Goal: Use online tool/utility: Utilize a website feature to perform a specific function

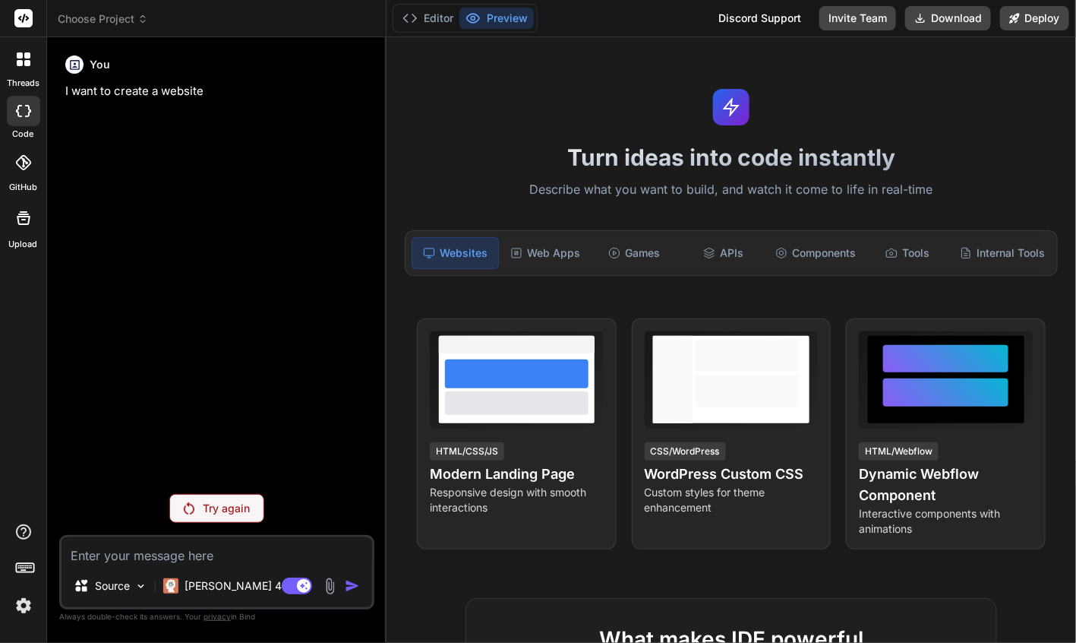
click at [197, 506] on div "Try again" at bounding box center [216, 508] width 95 height 29
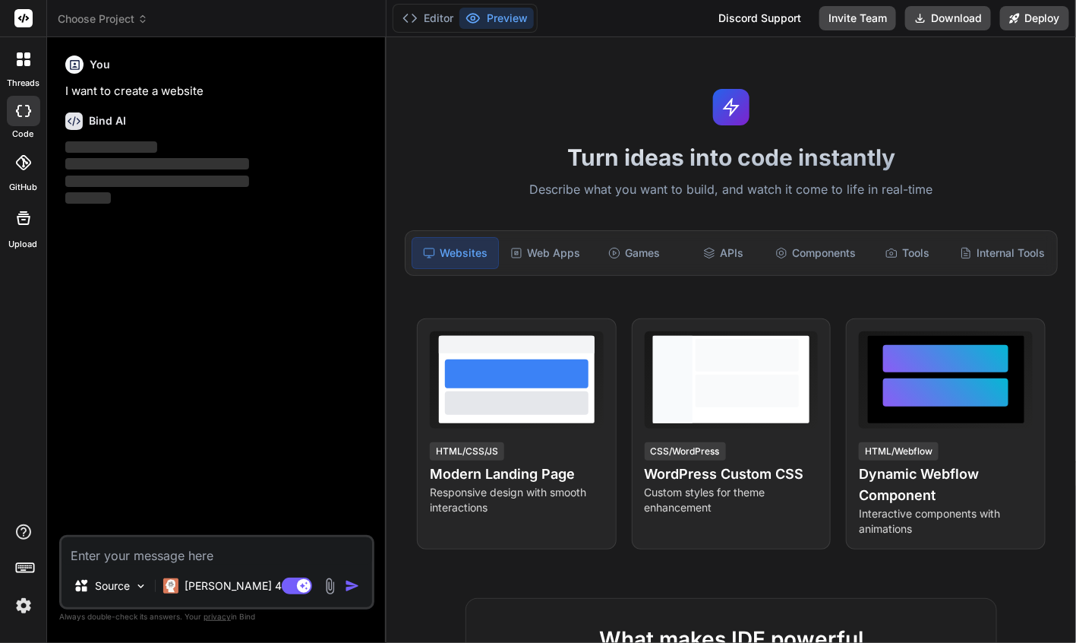
type textarea "x"
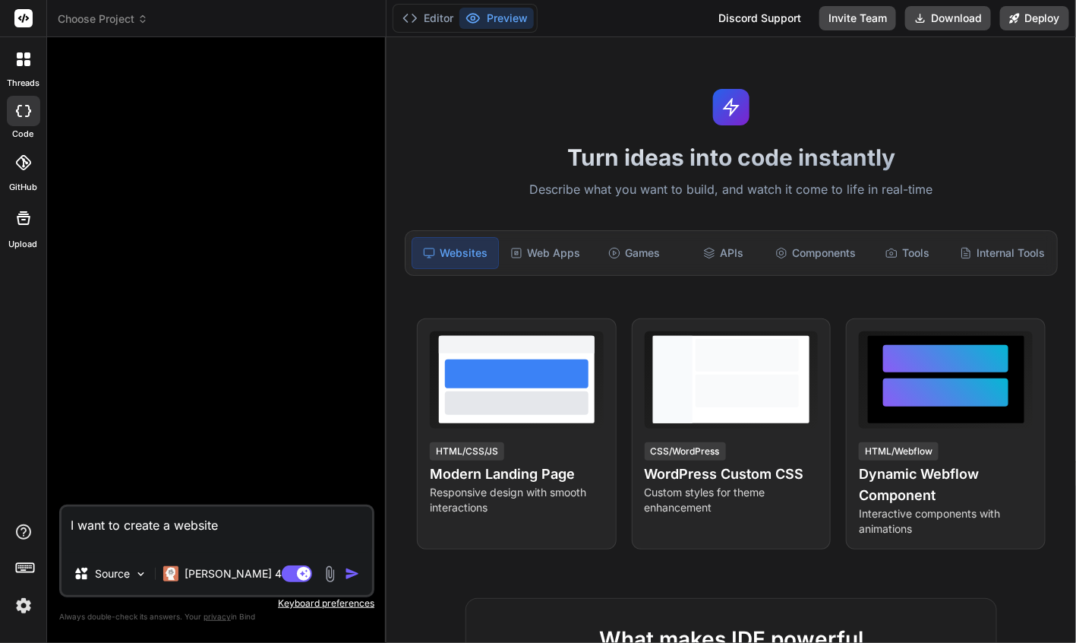
click at [352, 581] on img "button" at bounding box center [352, 573] width 15 height 15
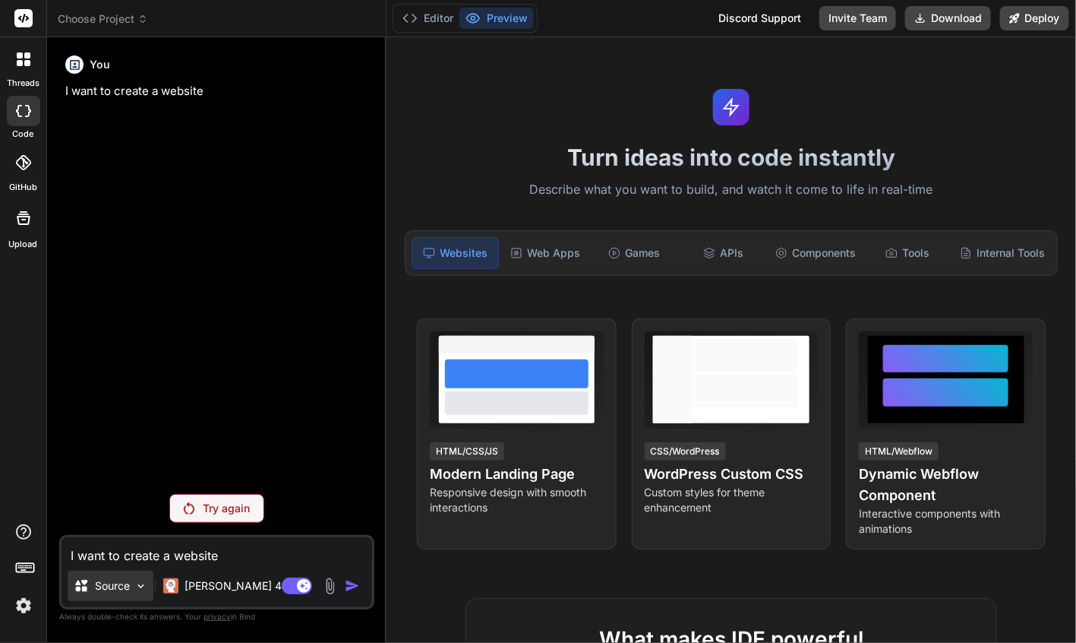
click at [139, 583] on img at bounding box center [140, 586] width 13 height 13
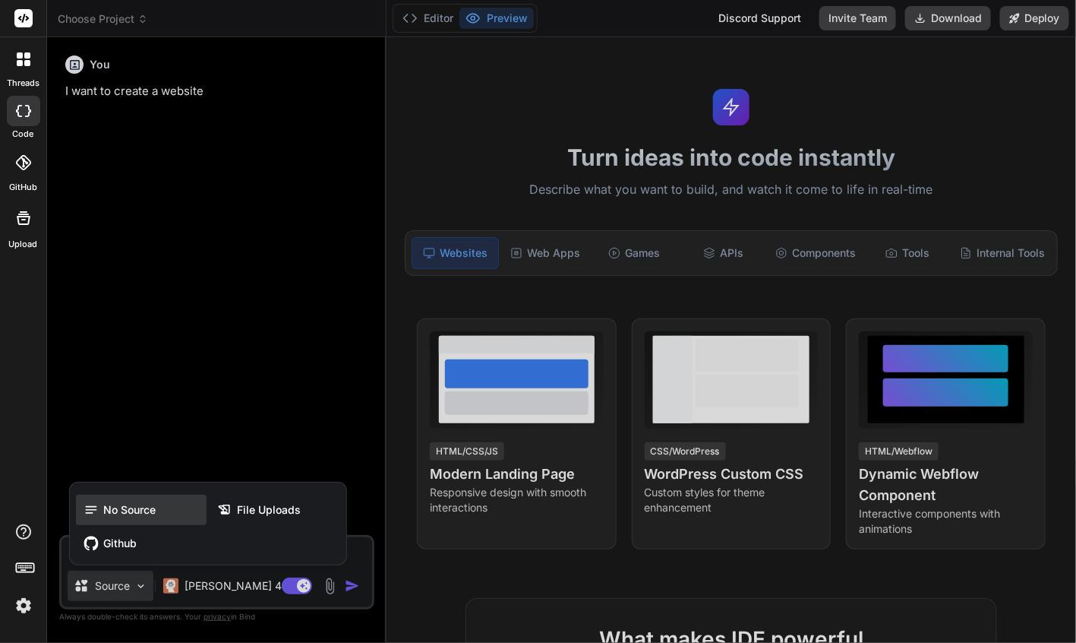
click at [149, 507] on span "No Source" at bounding box center [129, 509] width 52 height 15
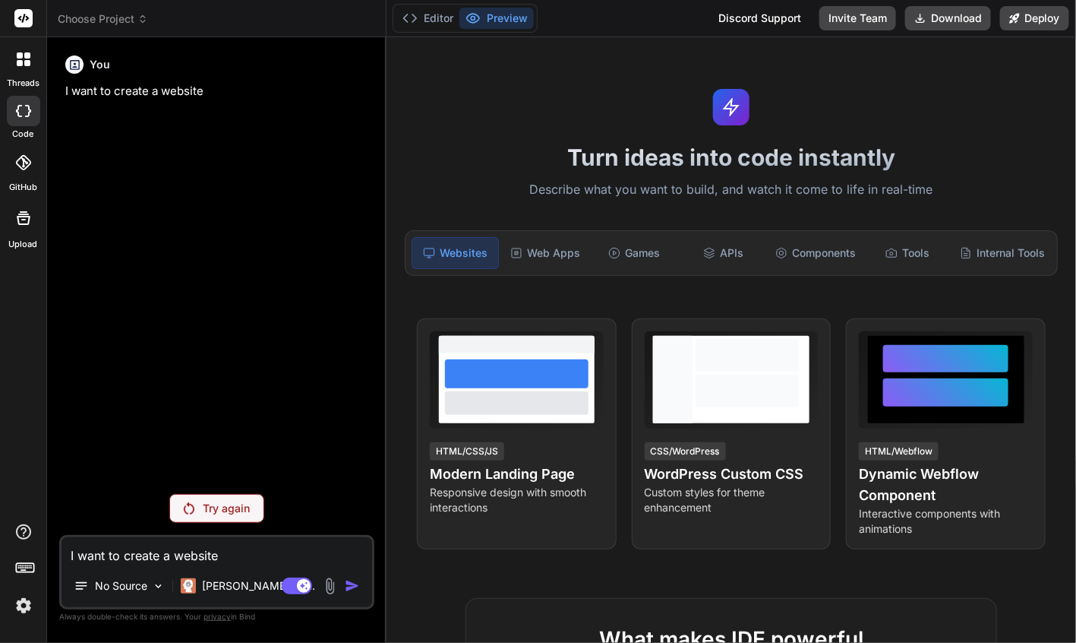
click at [352, 577] on div "Agent Mode. When this toggle is activated, AI automatically makes decisions, re…" at bounding box center [322, 586] width 87 height 18
click at [221, 498] on div "Try again" at bounding box center [216, 508] width 95 height 29
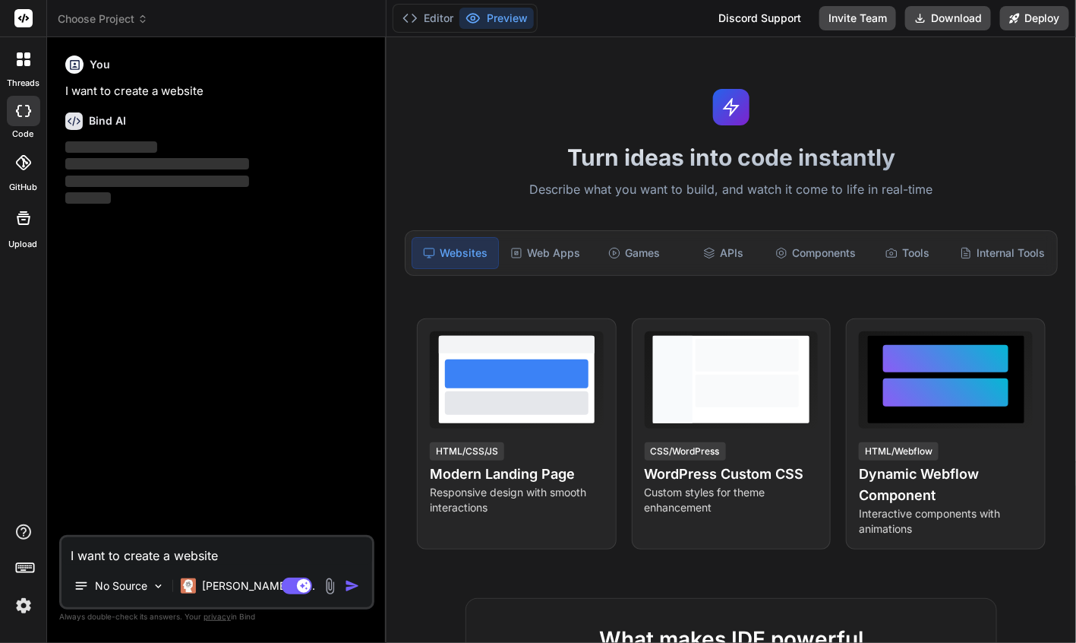
type textarea "x"
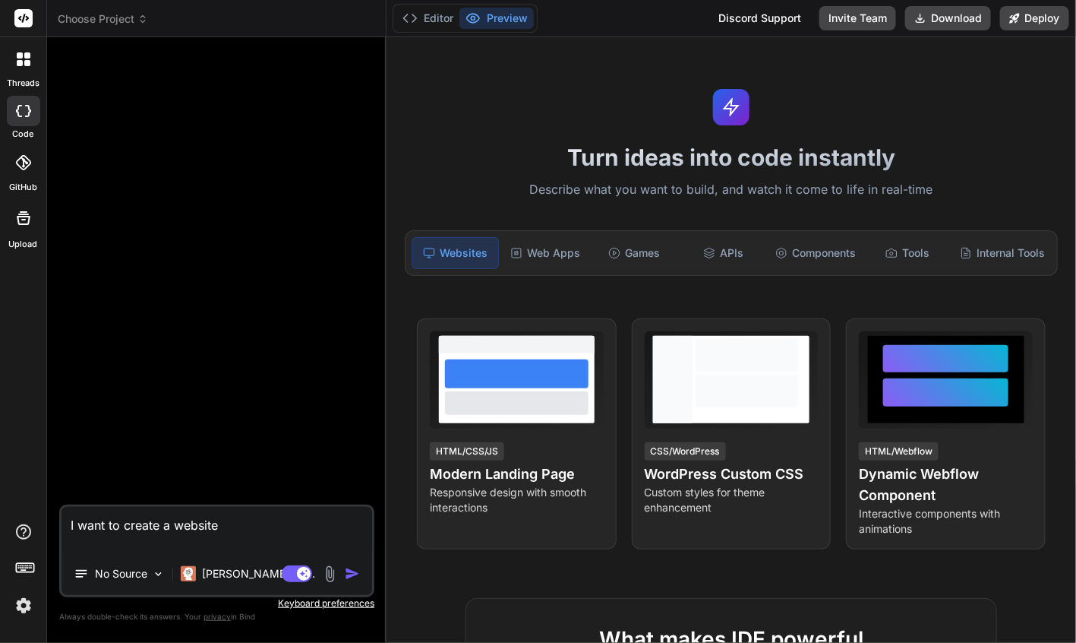
drag, startPoint x: 154, startPoint y: 545, endPoint x: 8, endPoint y: 415, distance: 196.4
click at [8, 415] on div "threads code GitHub Upload Choose Project Created with Pixso. Bind AI Web Searc…" at bounding box center [538, 321] width 1076 height 643
type textarea "x"
type textarea "h"
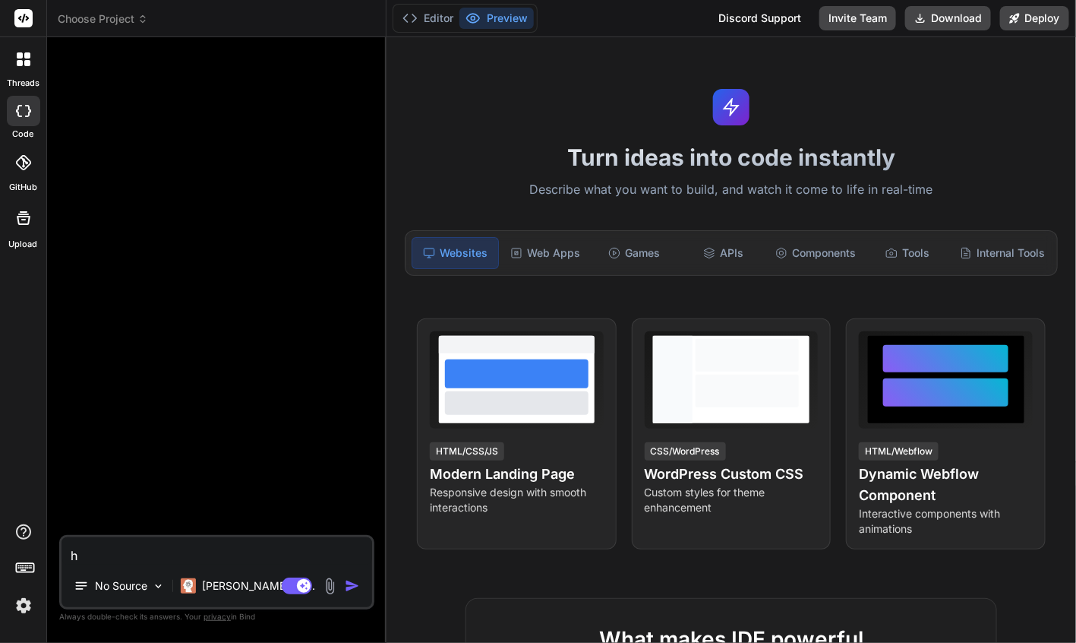
type textarea "x"
type textarea "he"
type textarea "x"
type textarea "hel"
type textarea "x"
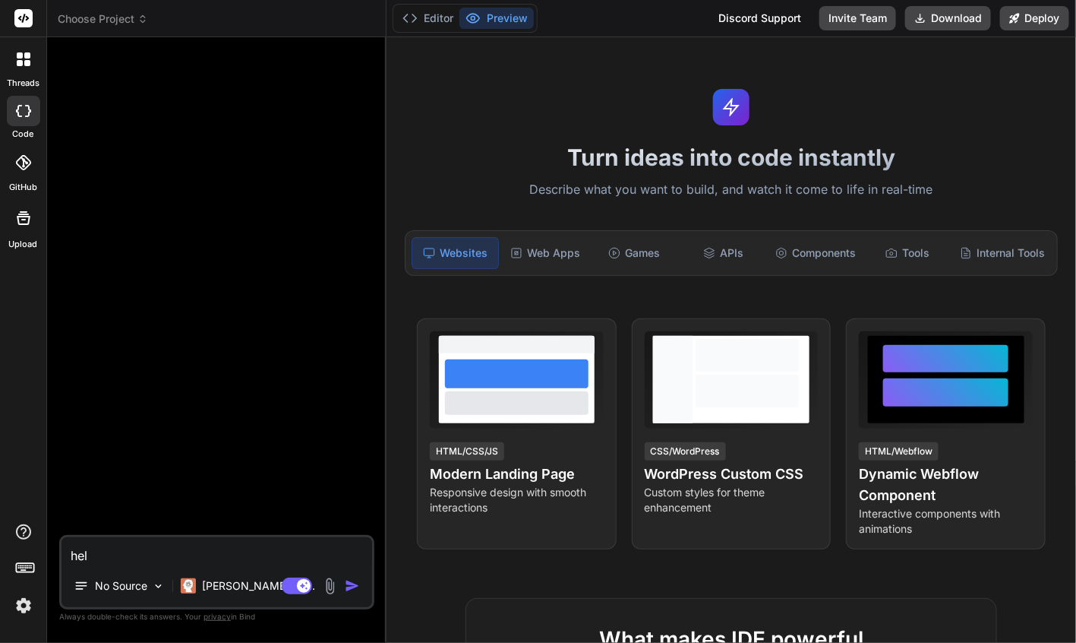
type textarea "hell"
type textarea "x"
type textarea "hello"
type textarea "x"
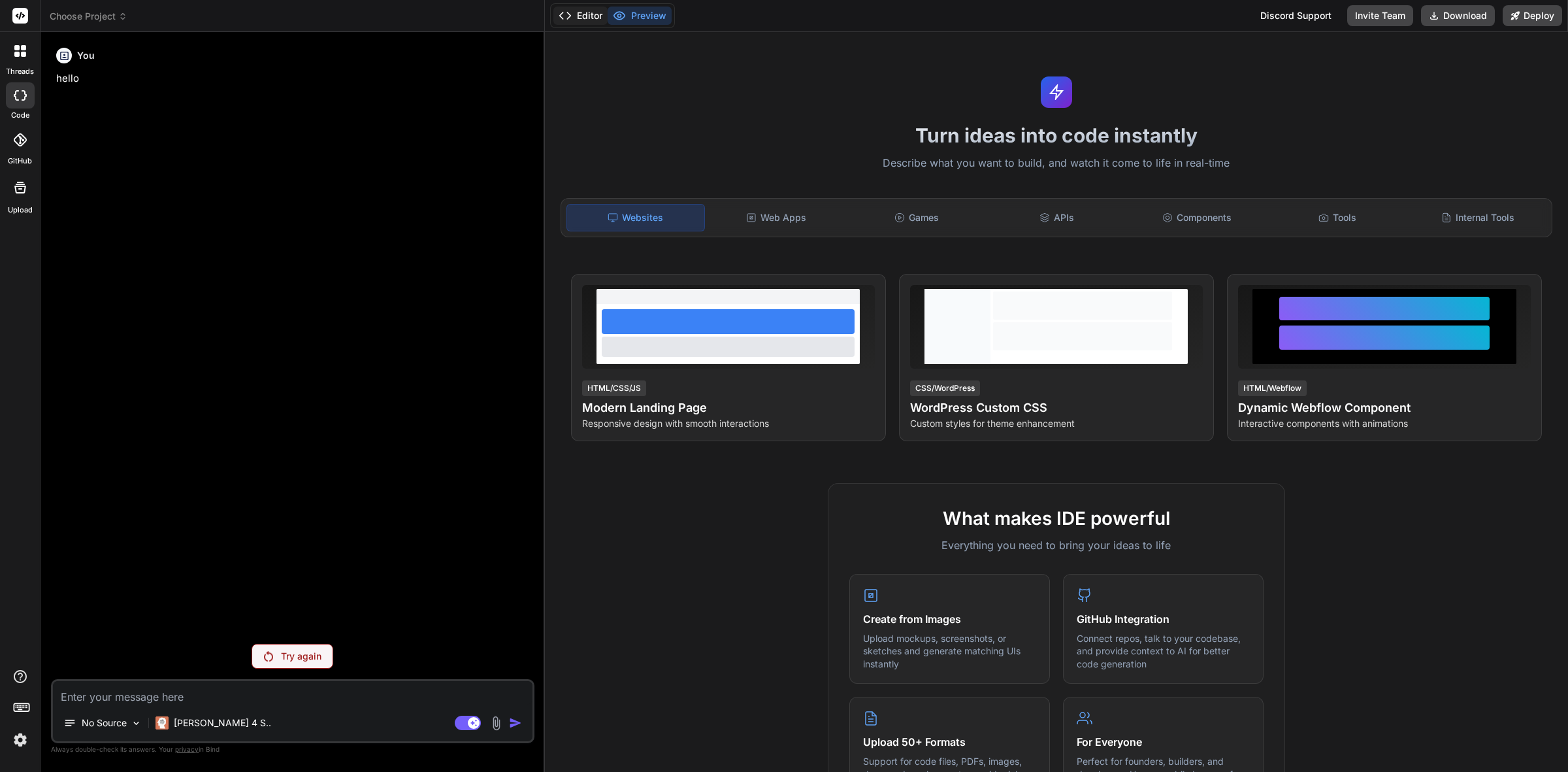
click at [581, 14] on button "Editor" at bounding box center [580, 15] width 54 height 18
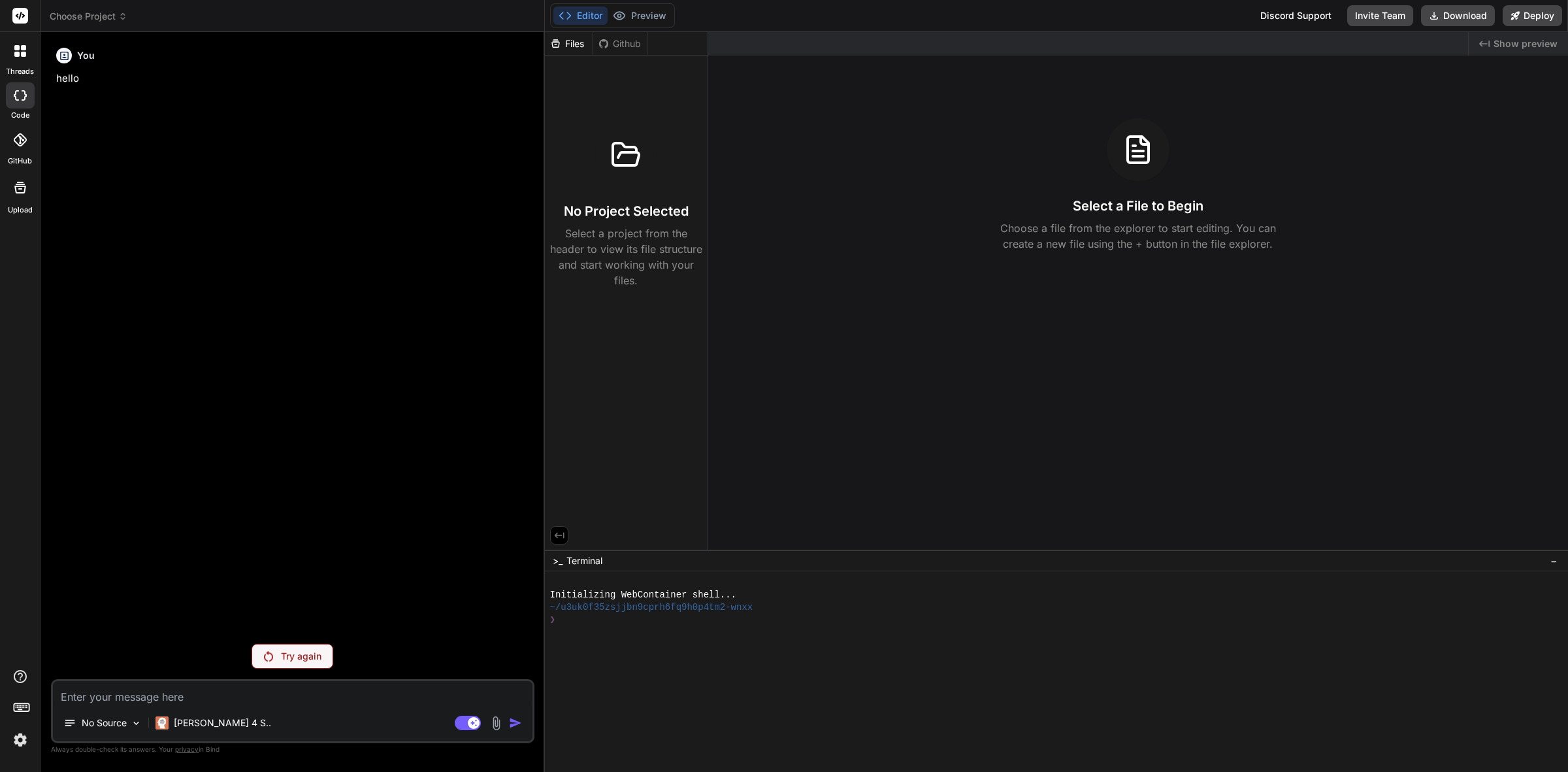
click at [597, 178] on div "No Project Selected Select a project from the header to view its file structure…" at bounding box center [626, 206] width 152 height 164
click at [101, 24] on header "Choose Project Created with Pixso." at bounding box center [292, 15] width 504 height 32
click at [109, 16] on span "Choose Project" at bounding box center [89, 15] width 77 height 13
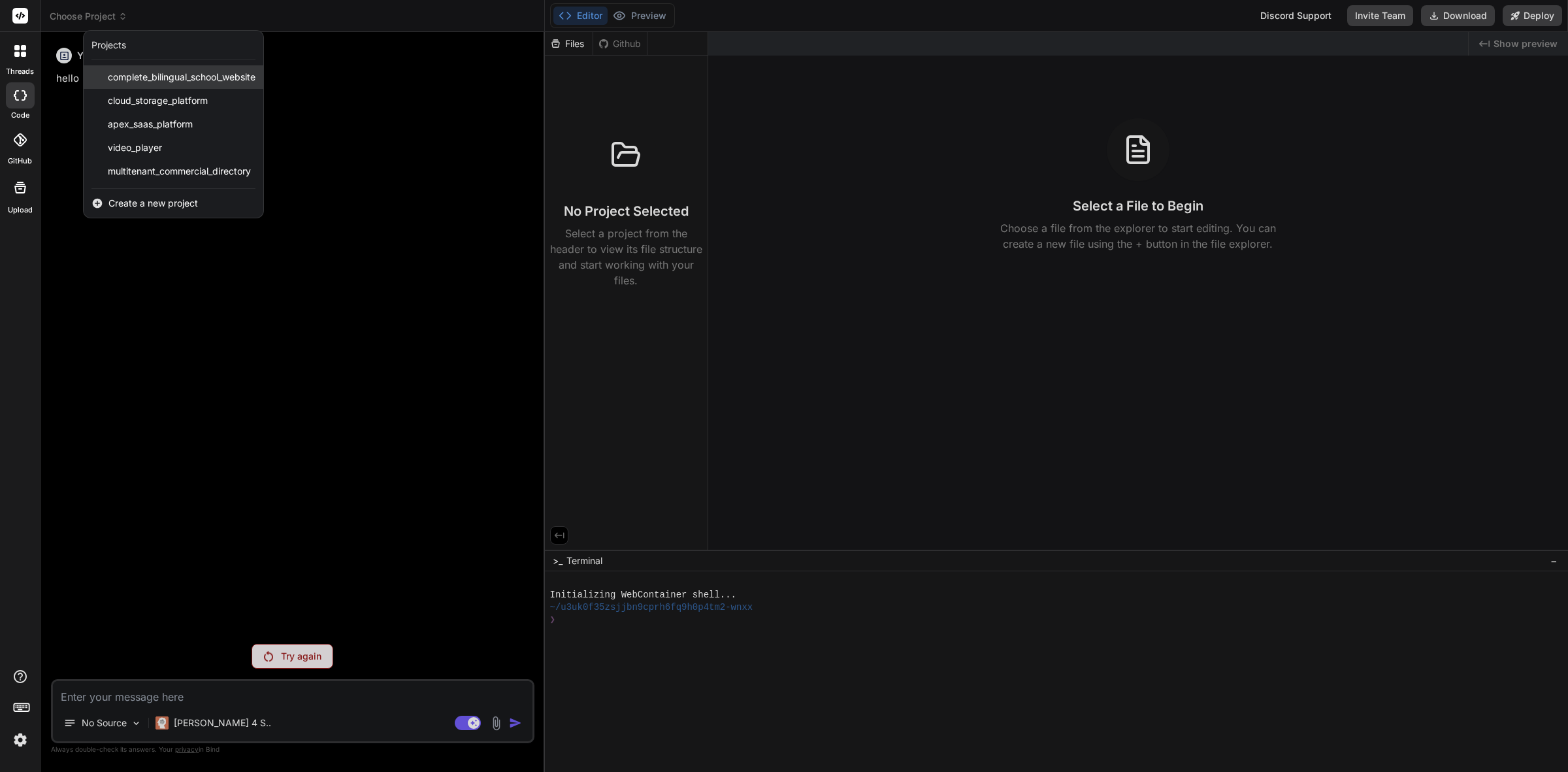
click at [164, 75] on span "complete_bilingual_school_website" at bounding box center [181, 77] width 148 height 13
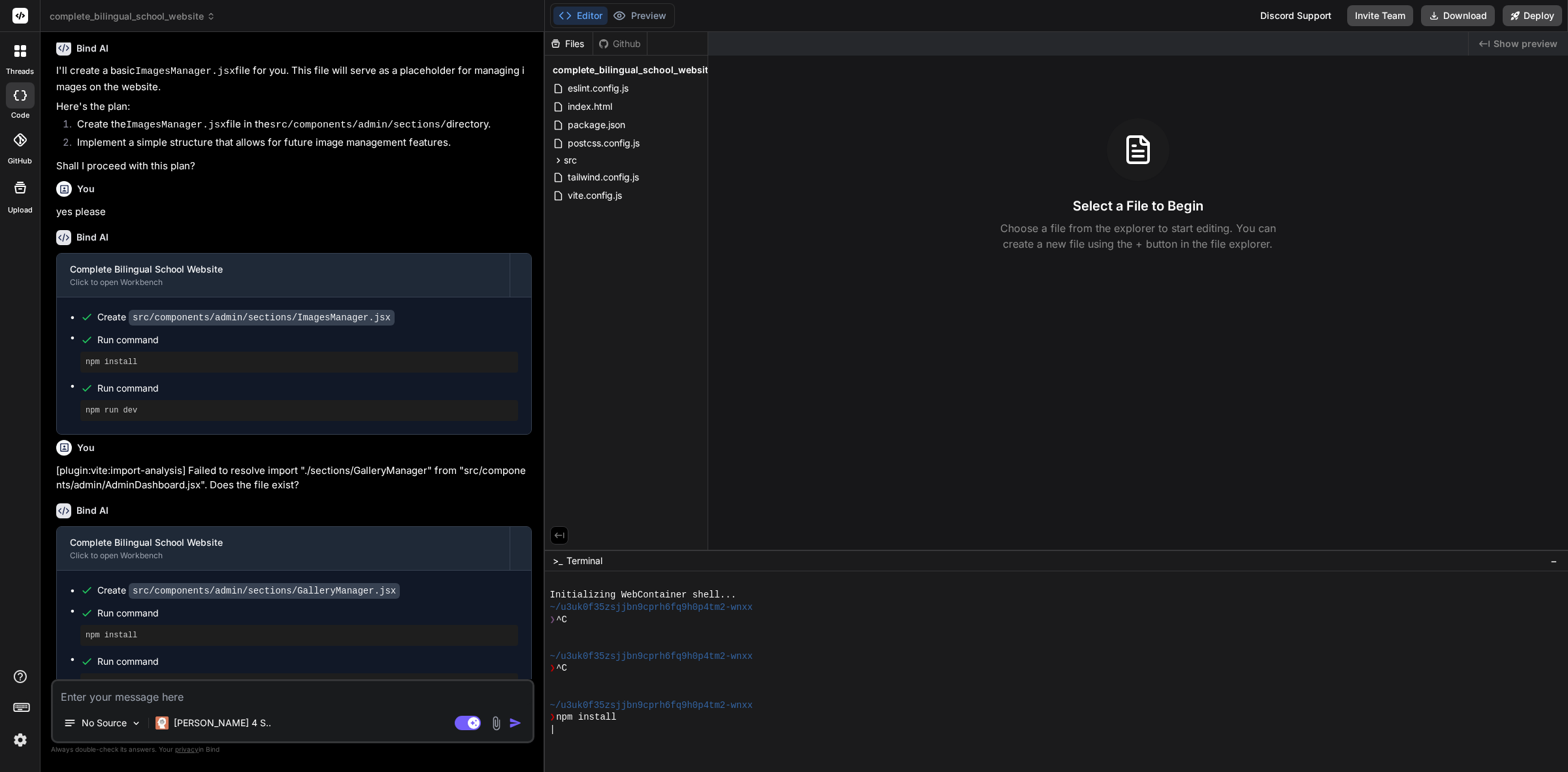
scroll to position [615, 0]
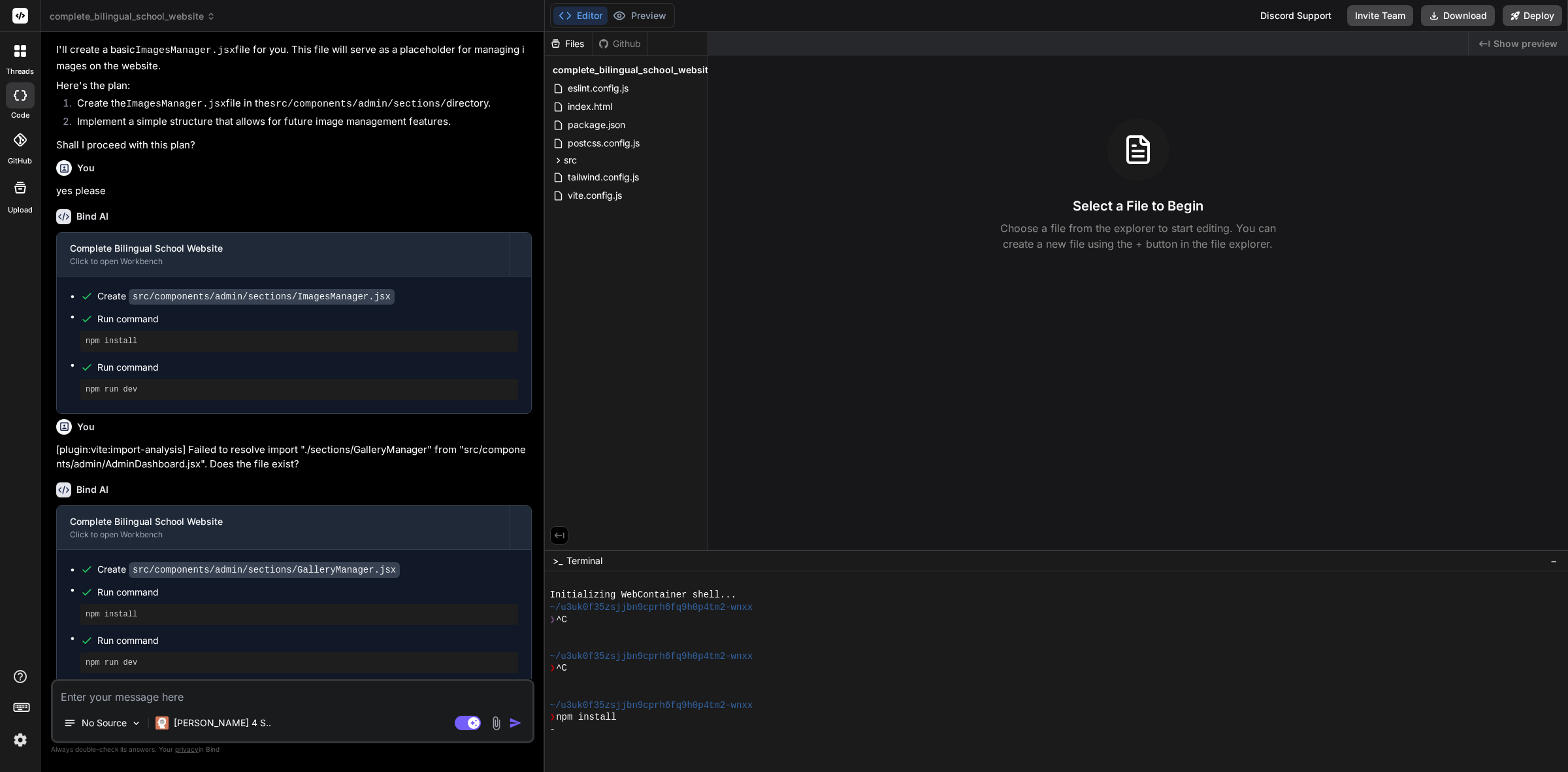
click at [200, 553] on textarea at bounding box center [293, 693] width 480 height 23
type textarea "x"
type textarea "i"
type textarea "x"
type textarea "it"
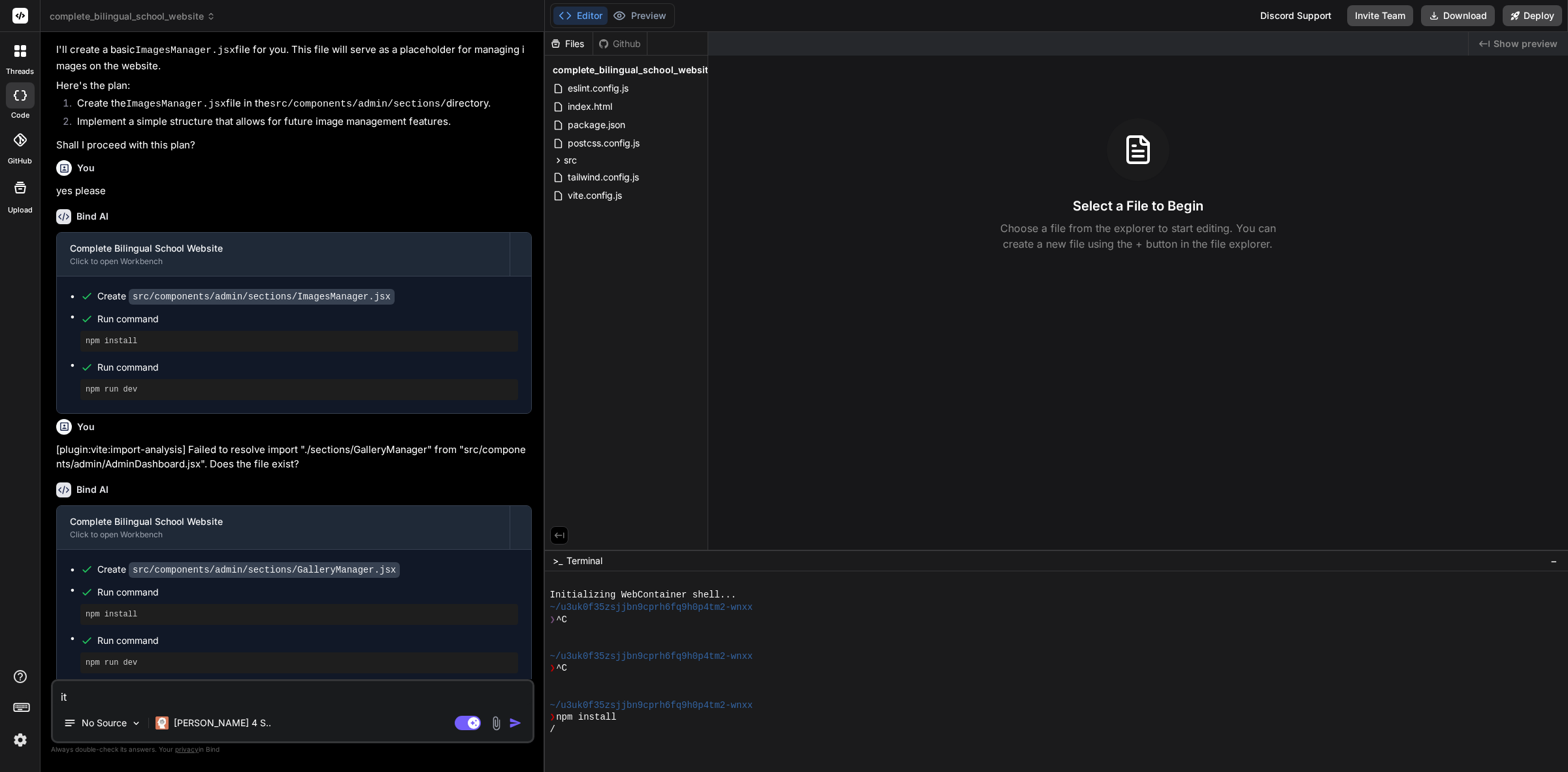
type textarea "x"
type textarea "it"
type textarea "x"
type textarea "it s"
type textarea "x"
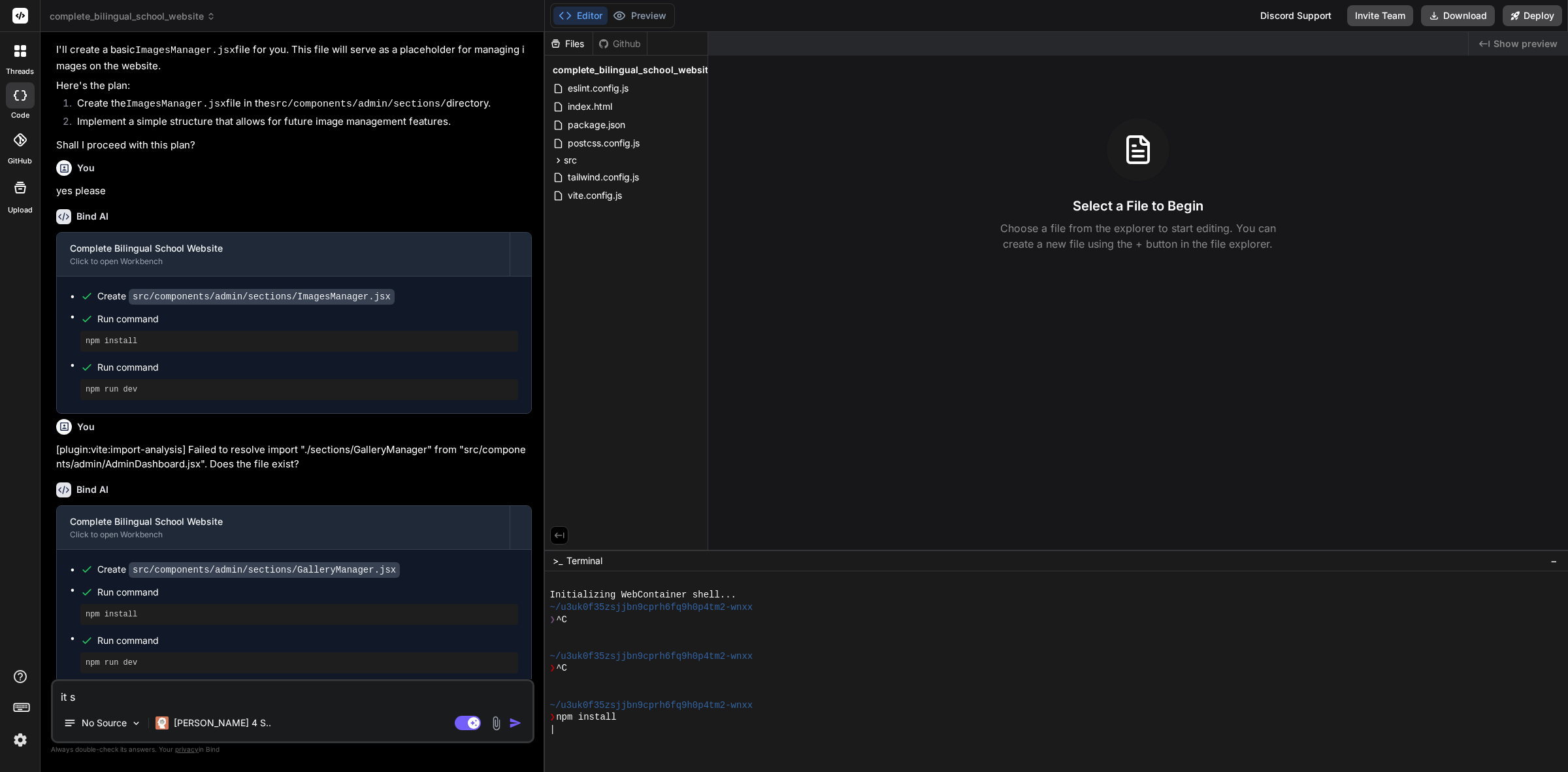
type textarea "it so"
type textarea "x"
type textarea "it soe"
type textarea "x"
type textarea "it soes"
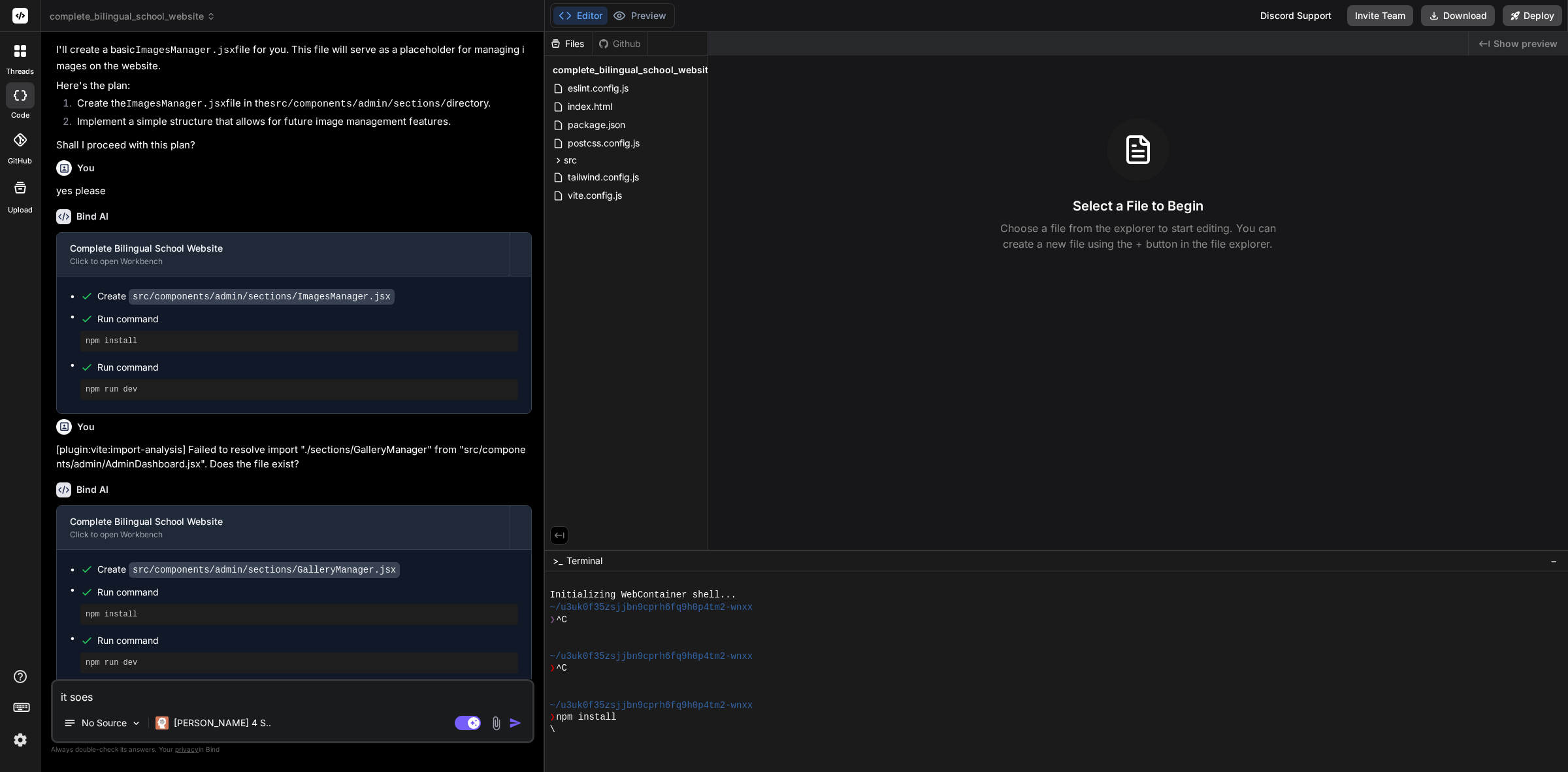
type textarea "x"
type textarea "it soesn"
type textarea "x"
type textarea "it soesný"
type textarea "x"
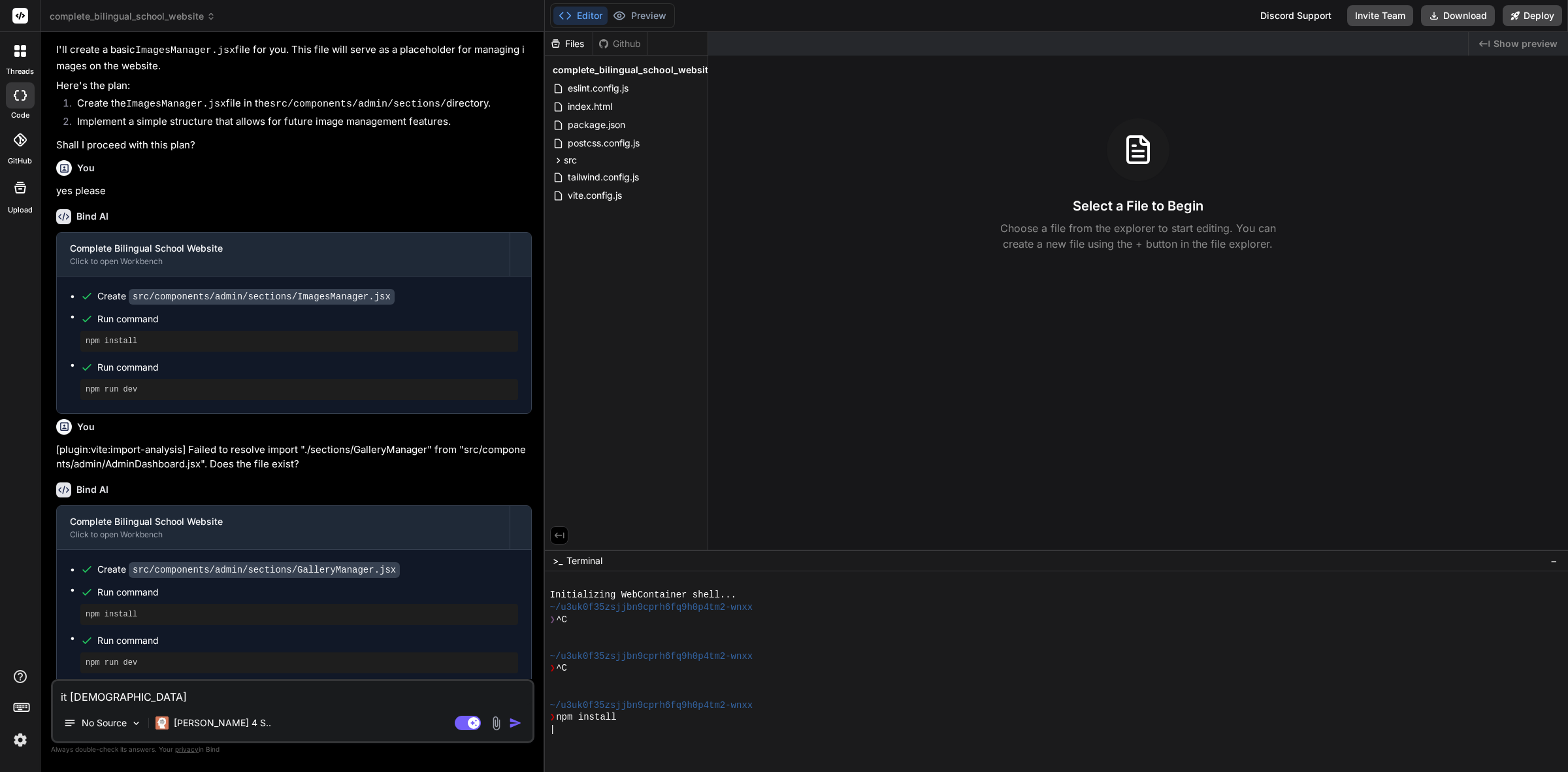
type textarea "it soesný"
type textarea "x"
type textarea "it soesný"
type textarea "x"
type textarea "it soesnýt"
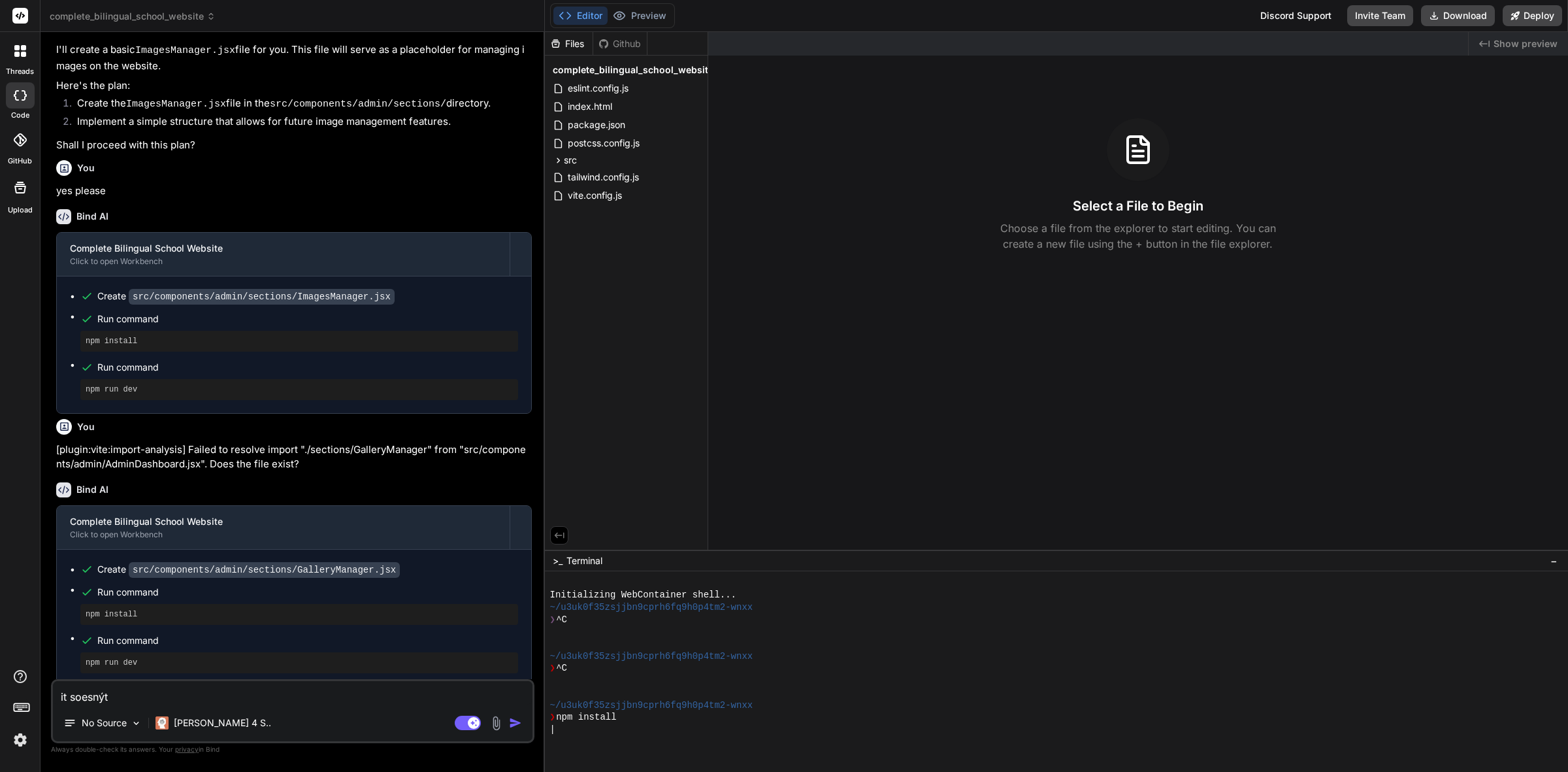
type textarea "x"
type textarea "it soesný"
type textarea "x"
type textarea "it soesn"
type textarea "x"
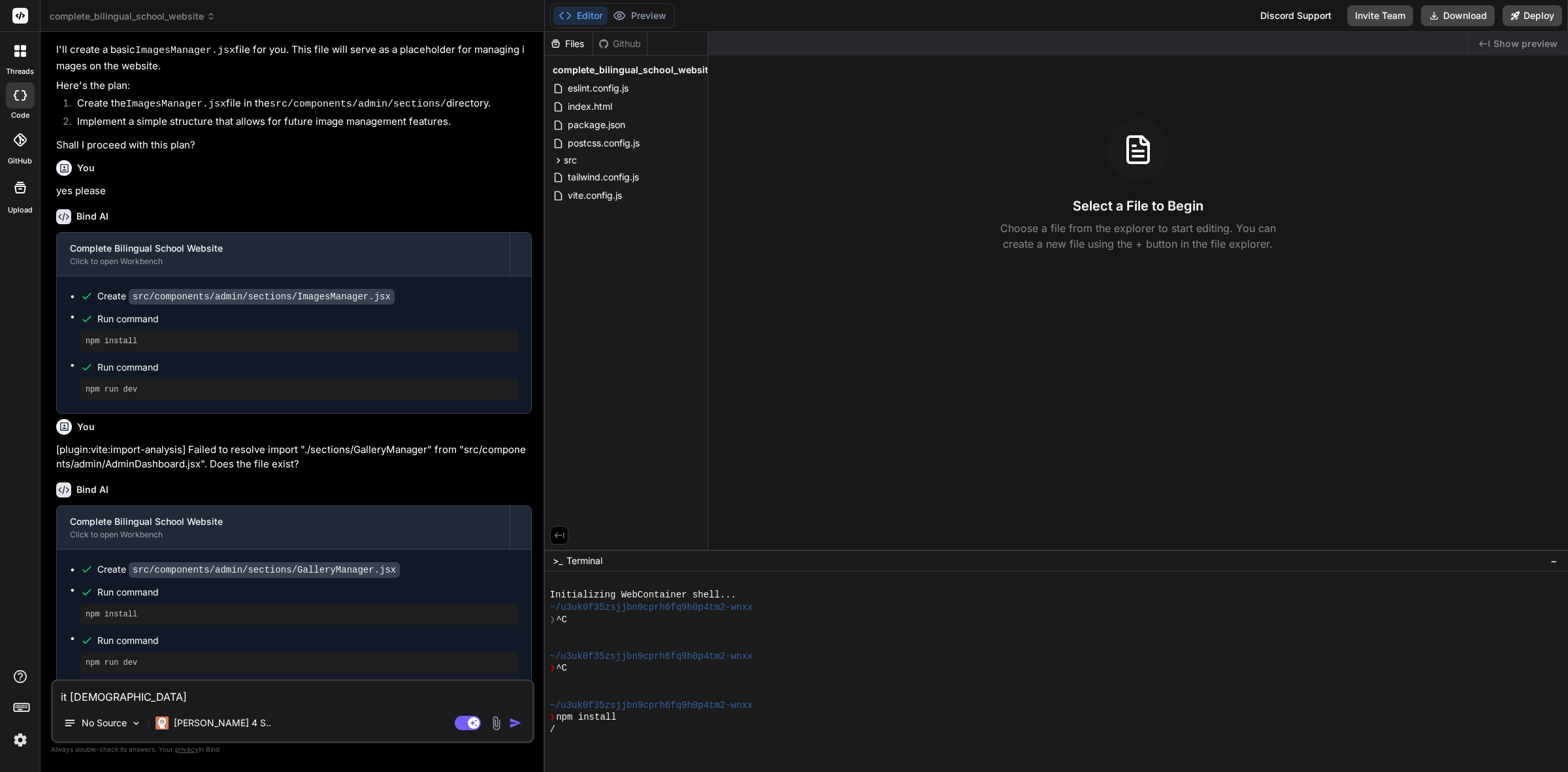
type textarea "it soesn´t"
type textarea "x"
type textarea "it soesn´t"
type textarea "x"
type textarea "it soesn´t w"
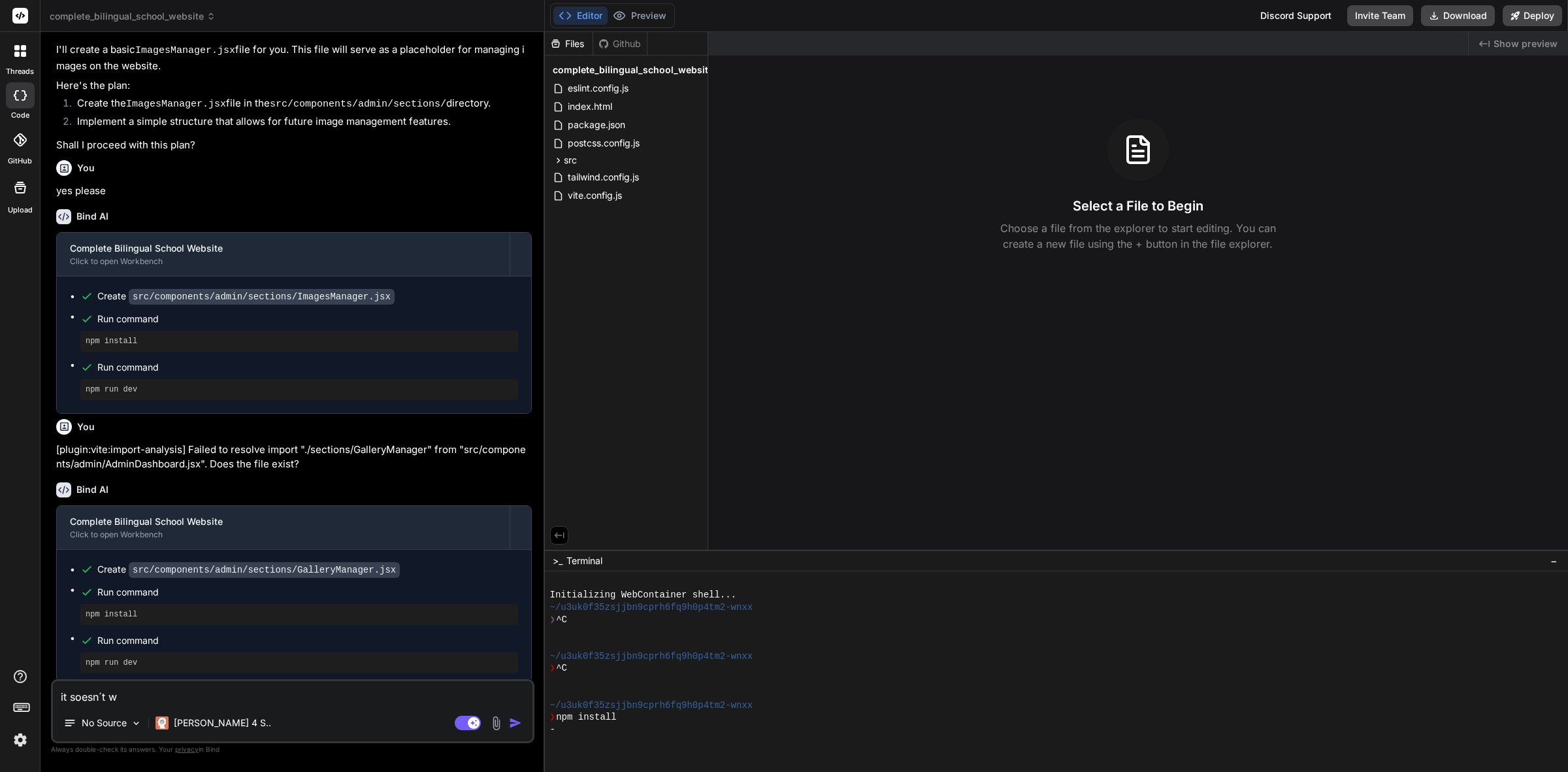
type textarea "x"
type textarea "it soesn´t wo"
type textarea "x"
type textarea "it soesn´t wor"
type textarea "x"
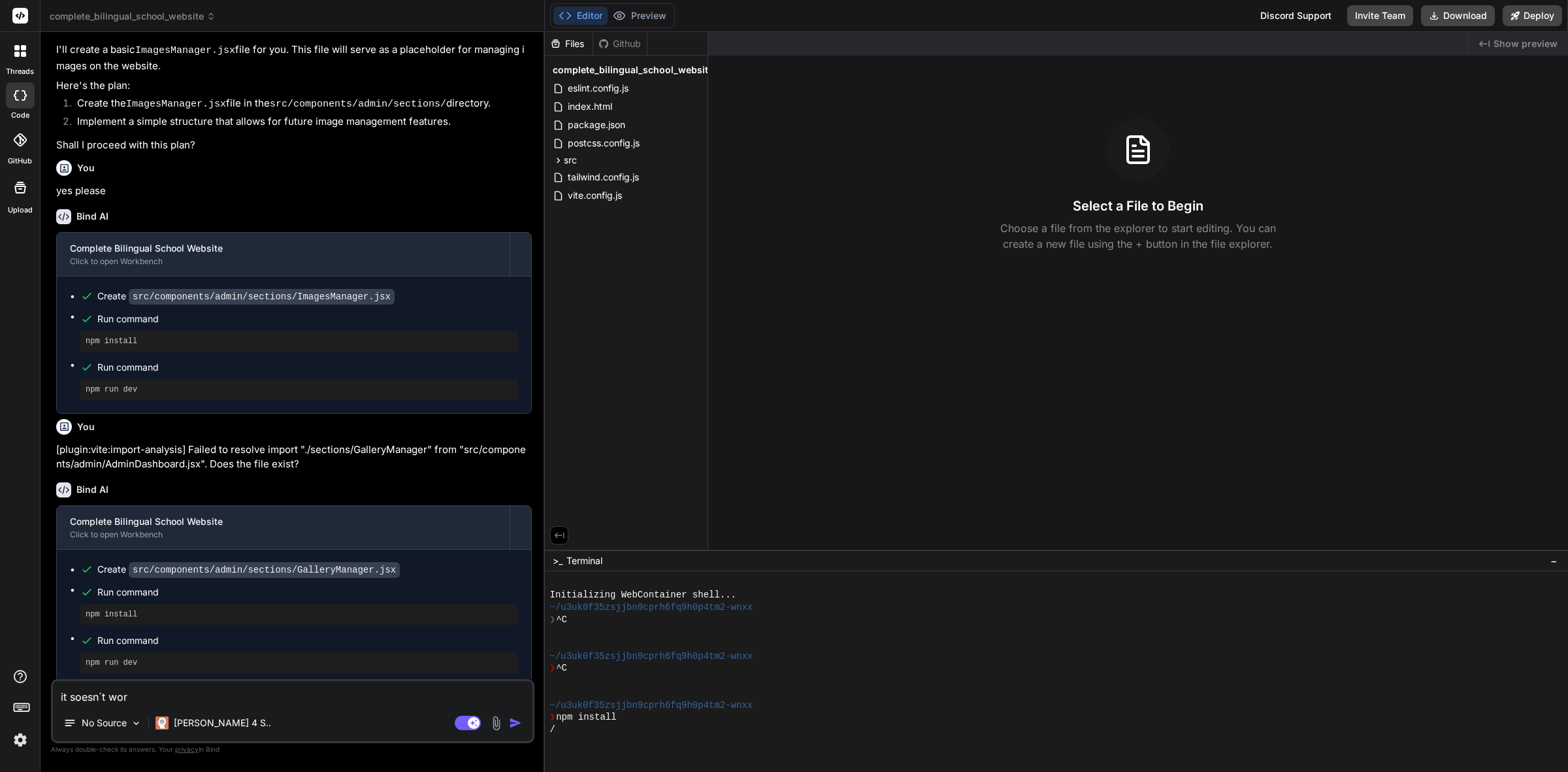
type textarea "it soesn´t work"
type textarea "x"
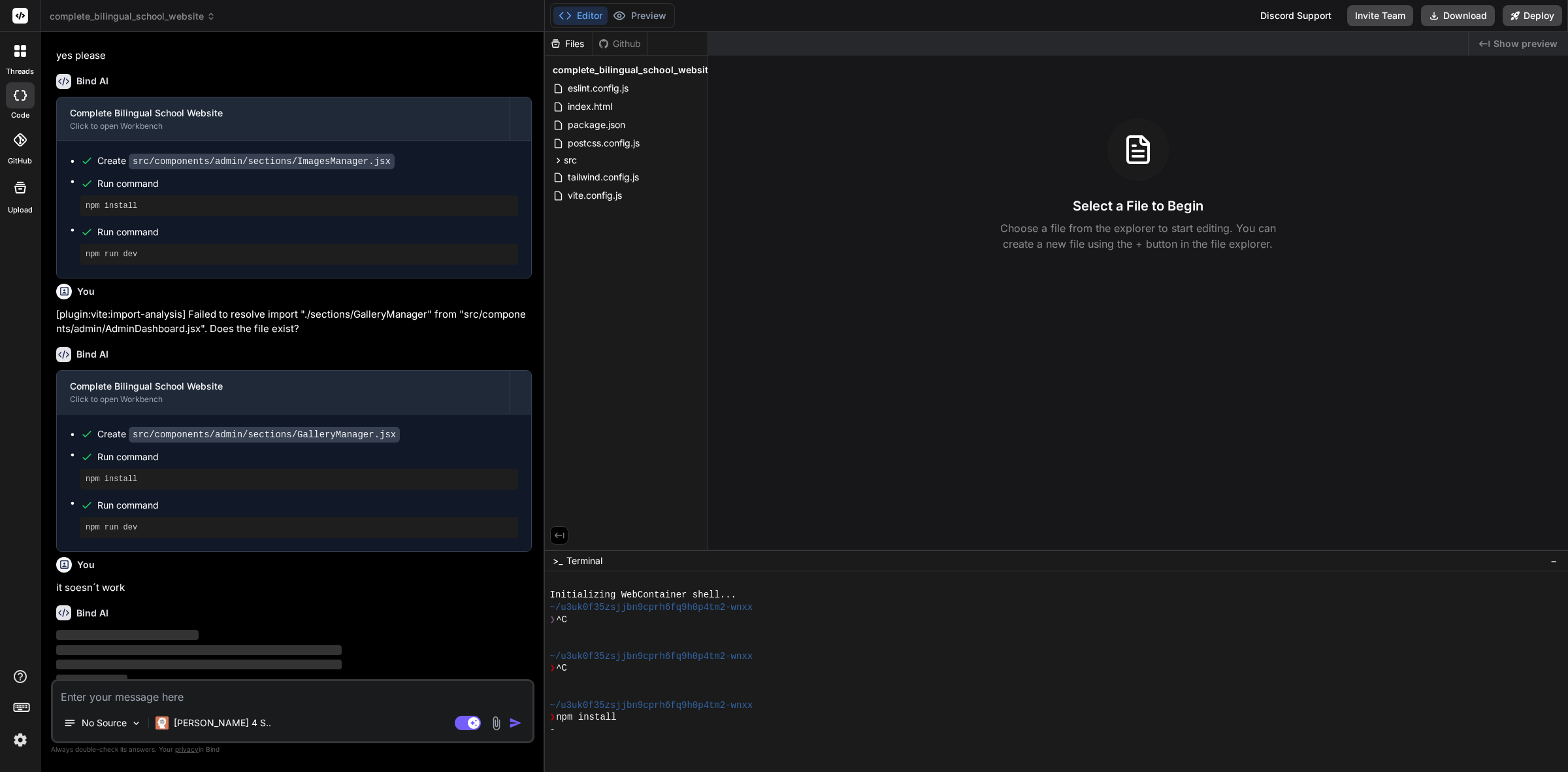
scroll to position [703, 0]
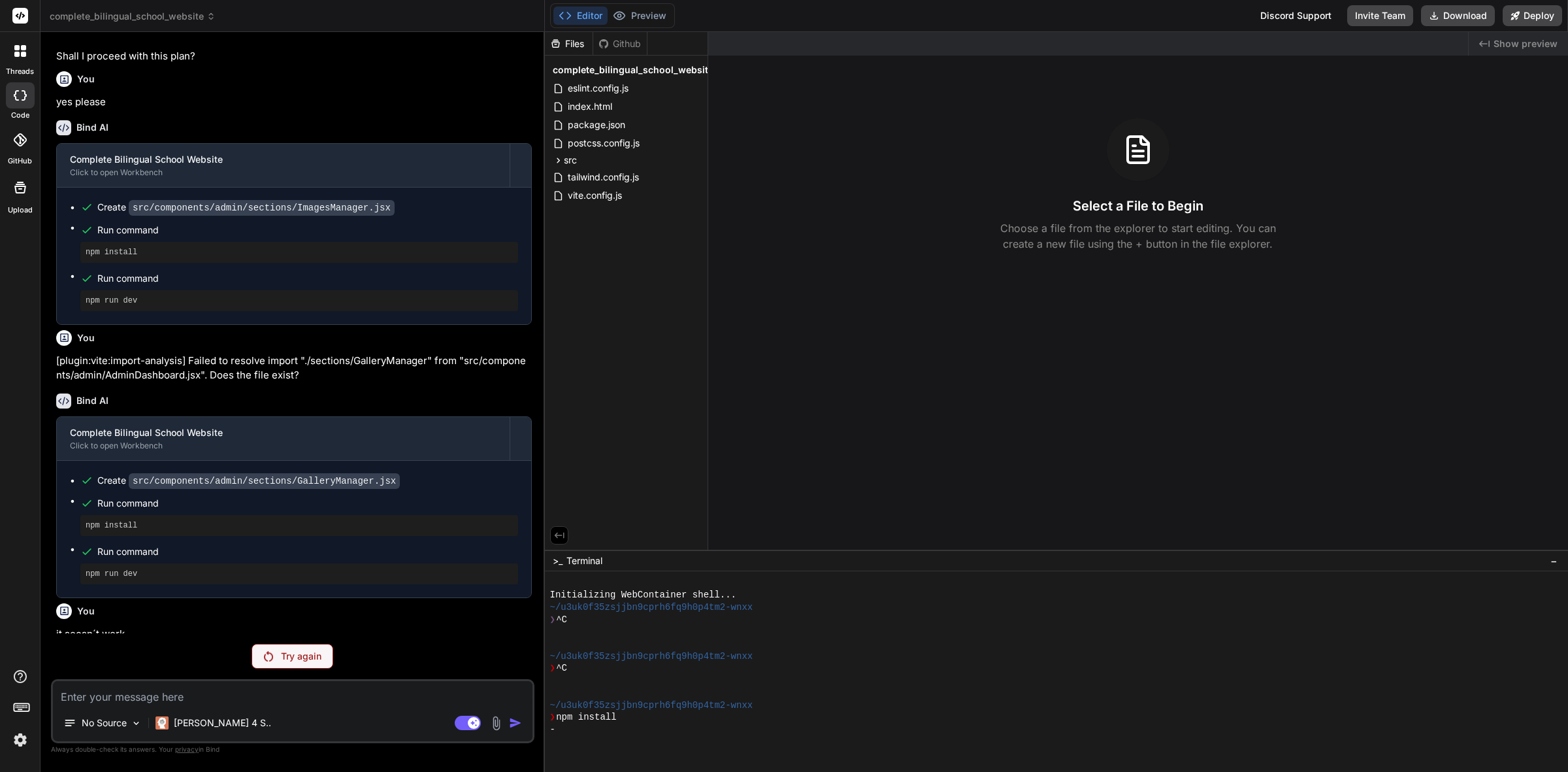
click at [925, 40] on icon "Created with Pixso." at bounding box center [1485, 44] width 10 height 10
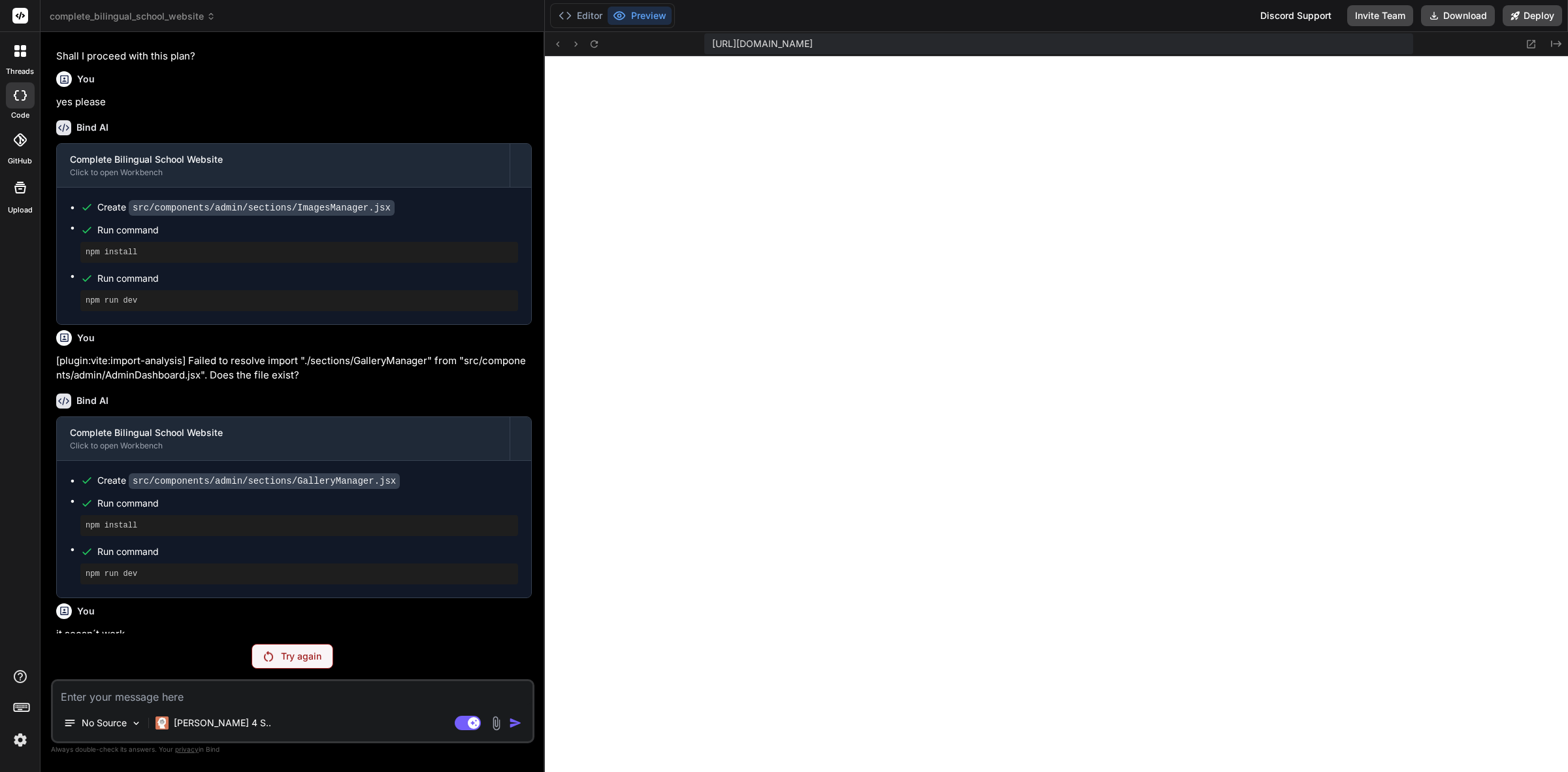
scroll to position [502, 0]
click at [23, 553] on icon at bounding box center [20, 676] width 15 height 15
drag, startPoint x: 24, startPoint y: 15, endPoint x: 15, endPoint y: 59, distance: 44.9
click at [24, 15] on icon at bounding box center [20, 15] width 9 height 8
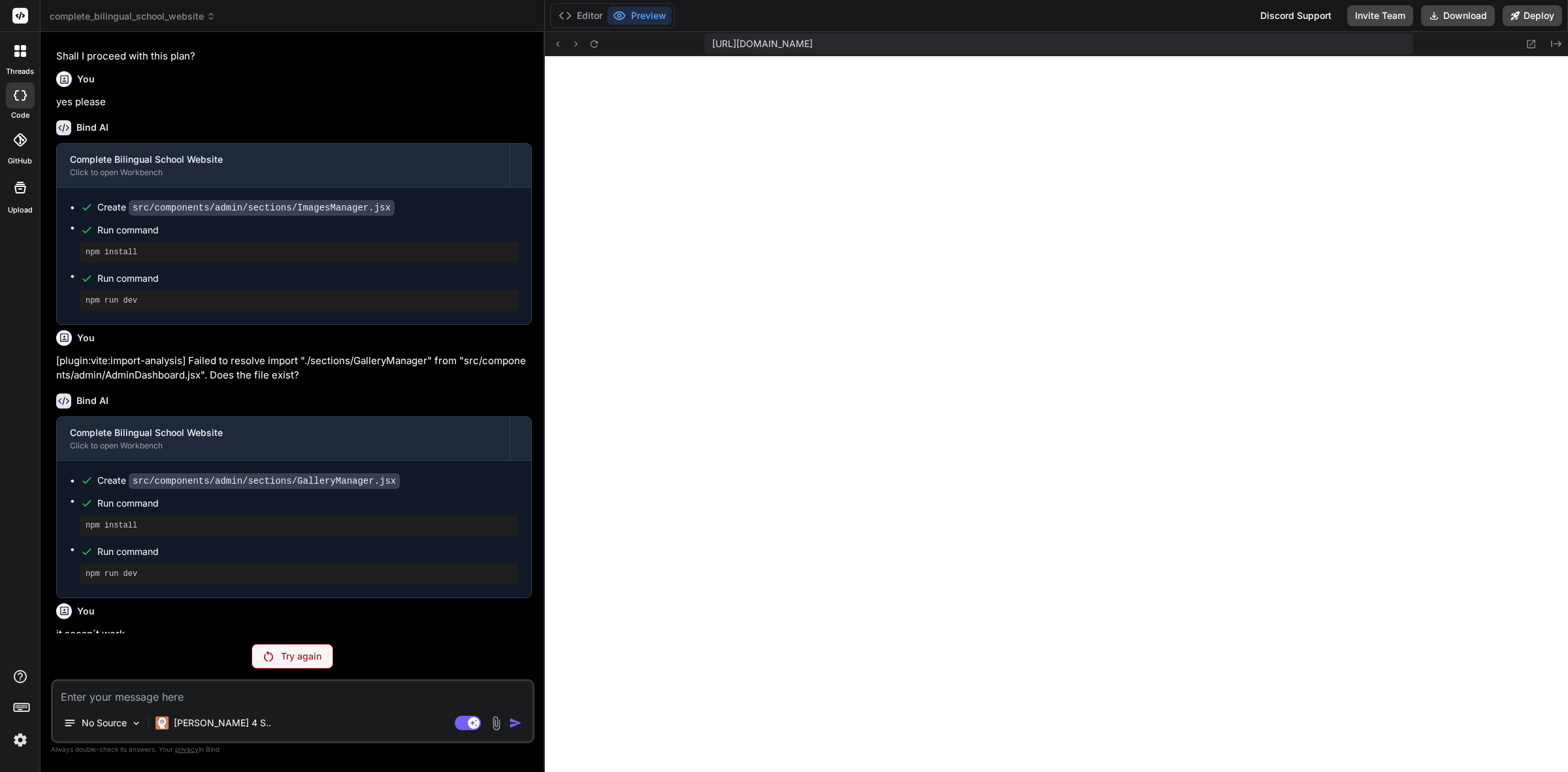
click at [15, 59] on div at bounding box center [21, 51] width 28 height 28
click at [17, 59] on div at bounding box center [21, 51] width 28 height 28
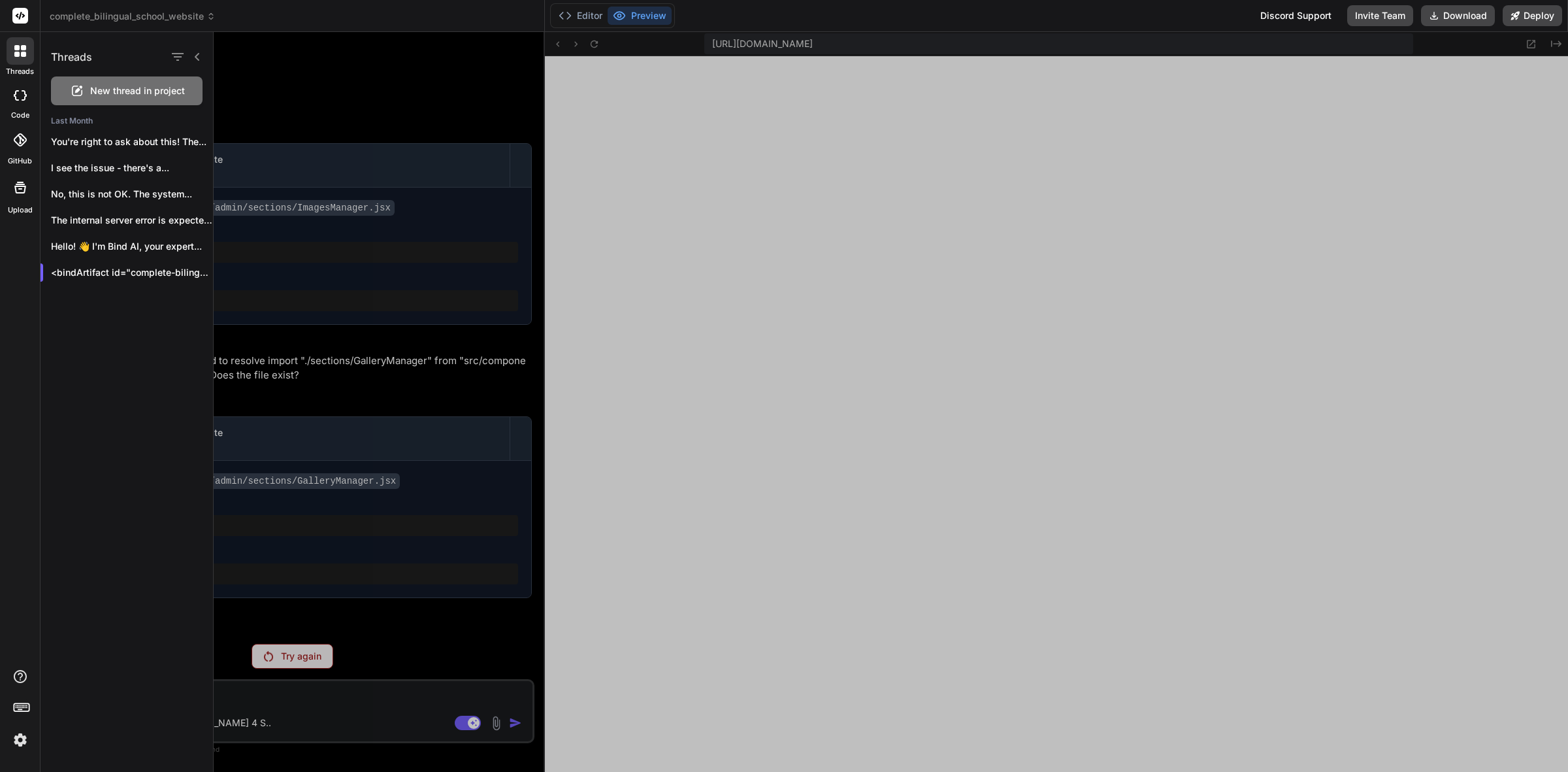
click at [282, 116] on div at bounding box center [890, 402] width 1355 height 740
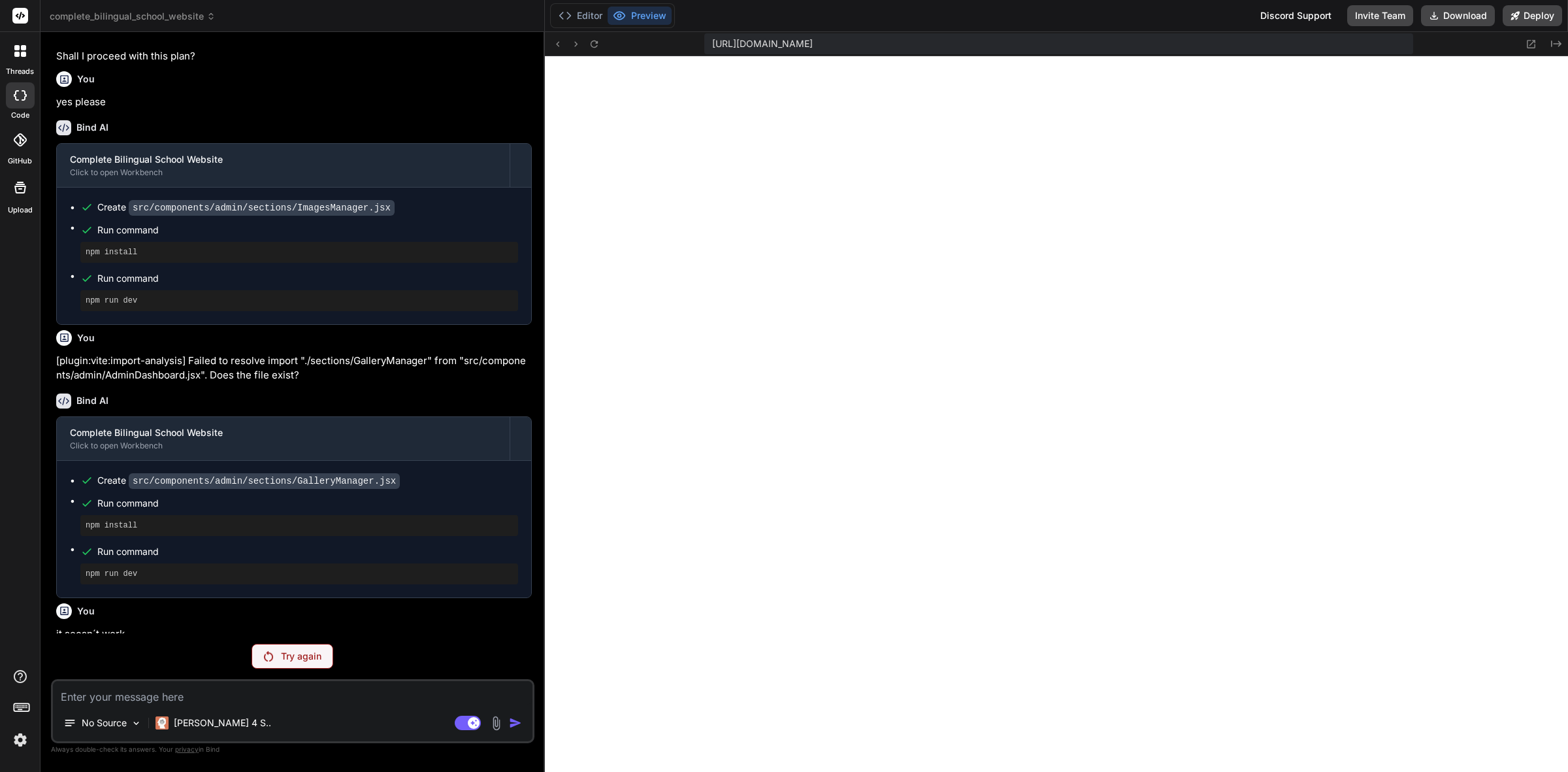
click at [132, 553] on textarea at bounding box center [293, 693] width 480 height 23
type textarea "x"
type textarea "p"
type textarea "x"
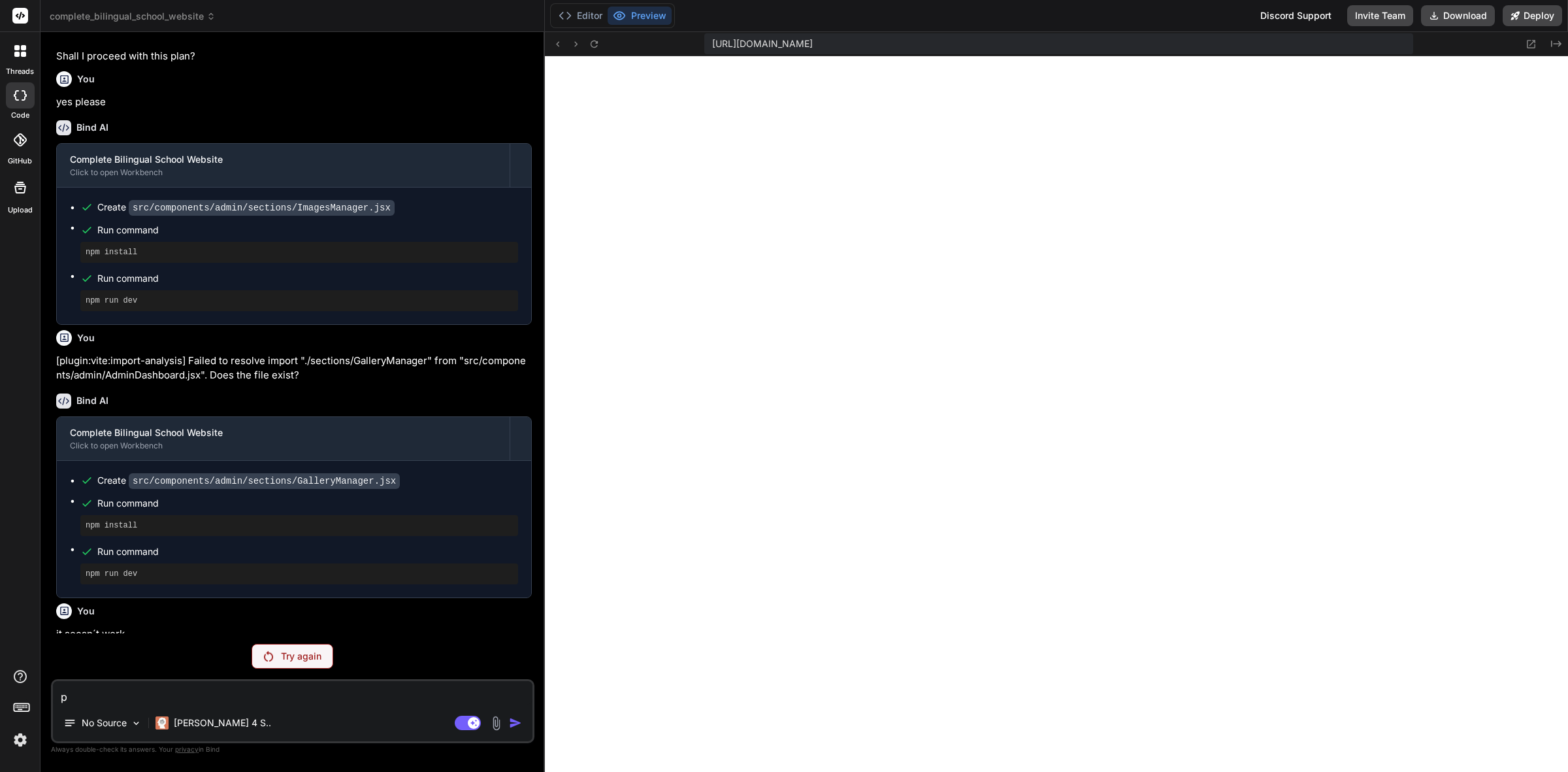
type textarea "pt"
type textarea "x"
type textarea "pth"
type textarea "x"
type textarea "pthe"
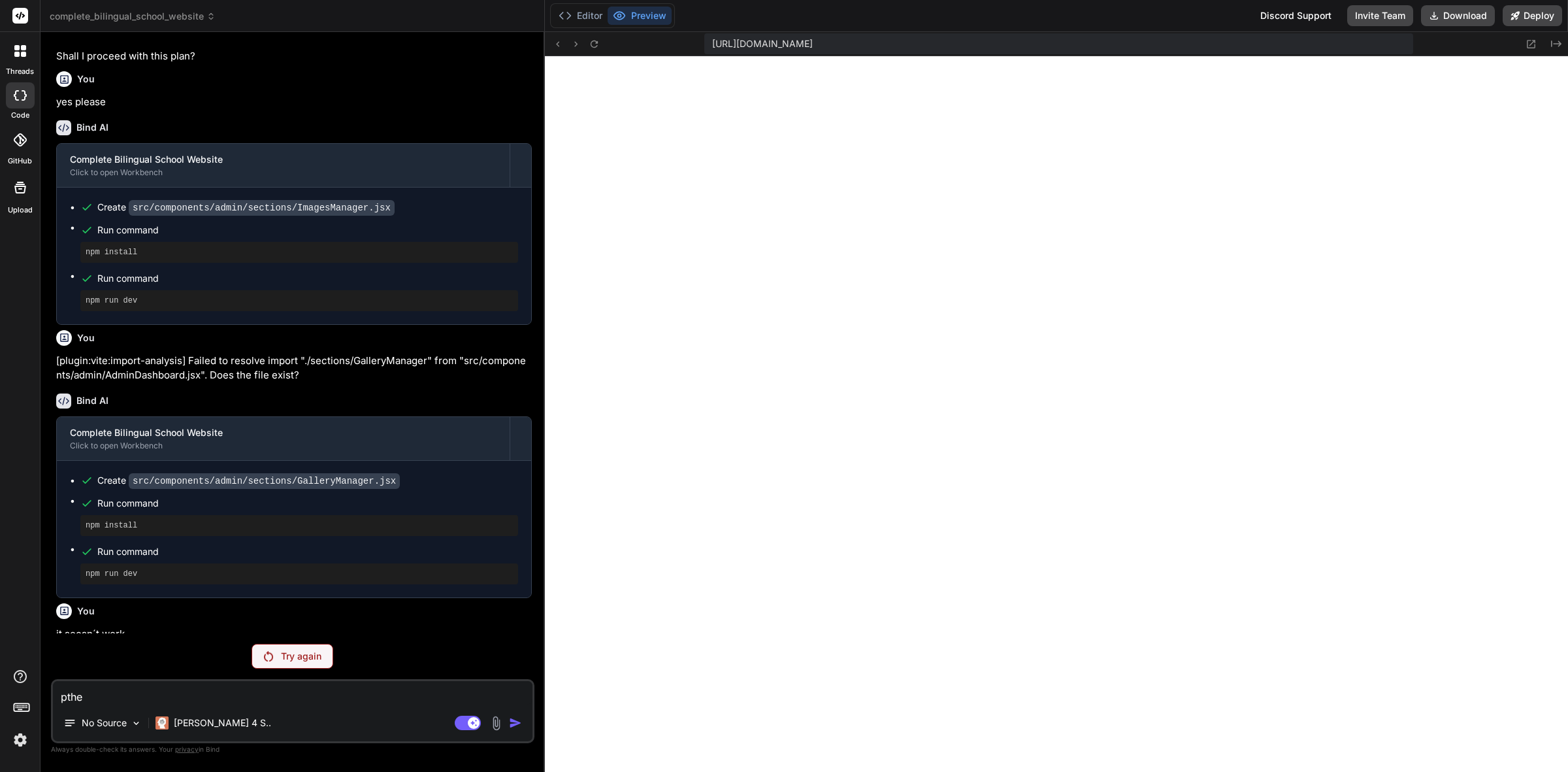
type textarea "x"
type textarea "pthe"
type textarea "x"
type textarea "pthe s"
type textarea "x"
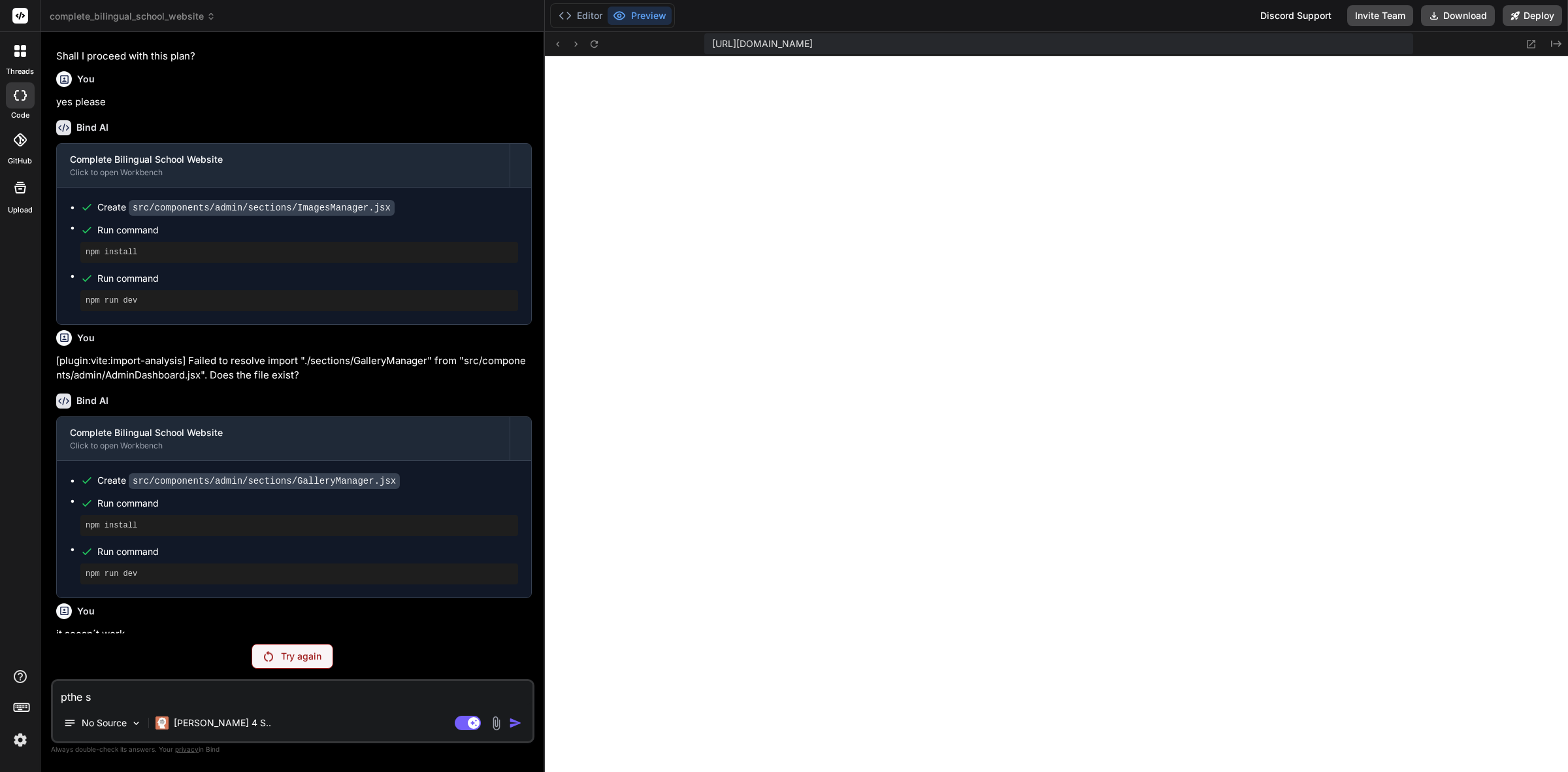
type textarea "pthe sy"
type textarea "x"
type textarea "pthe sys"
type textarea "x"
type textarea "pthe syst"
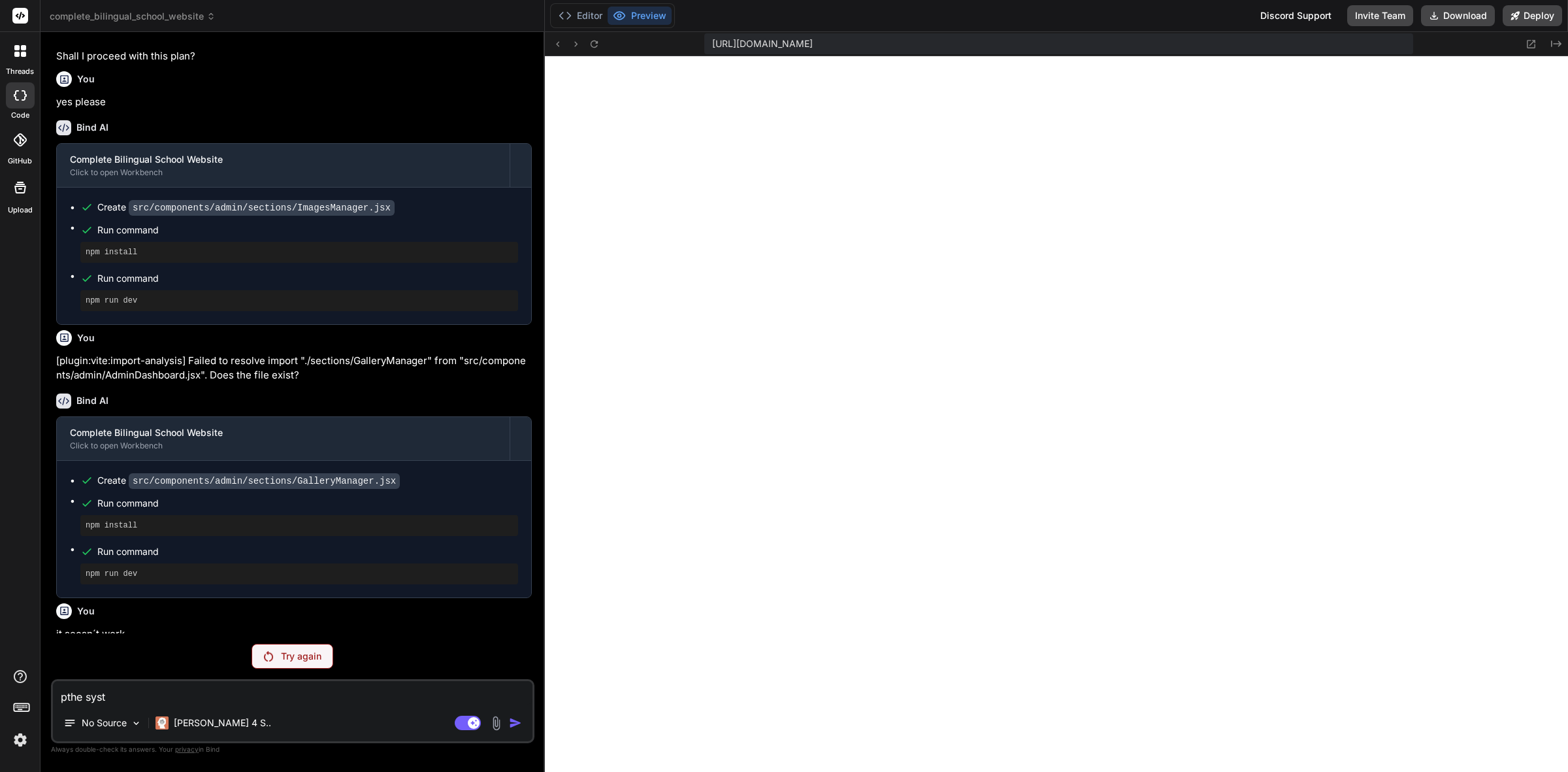
type textarea "x"
type textarea "pthe syste"
type textarea "x"
type textarea "pthe system"
type textarea "x"
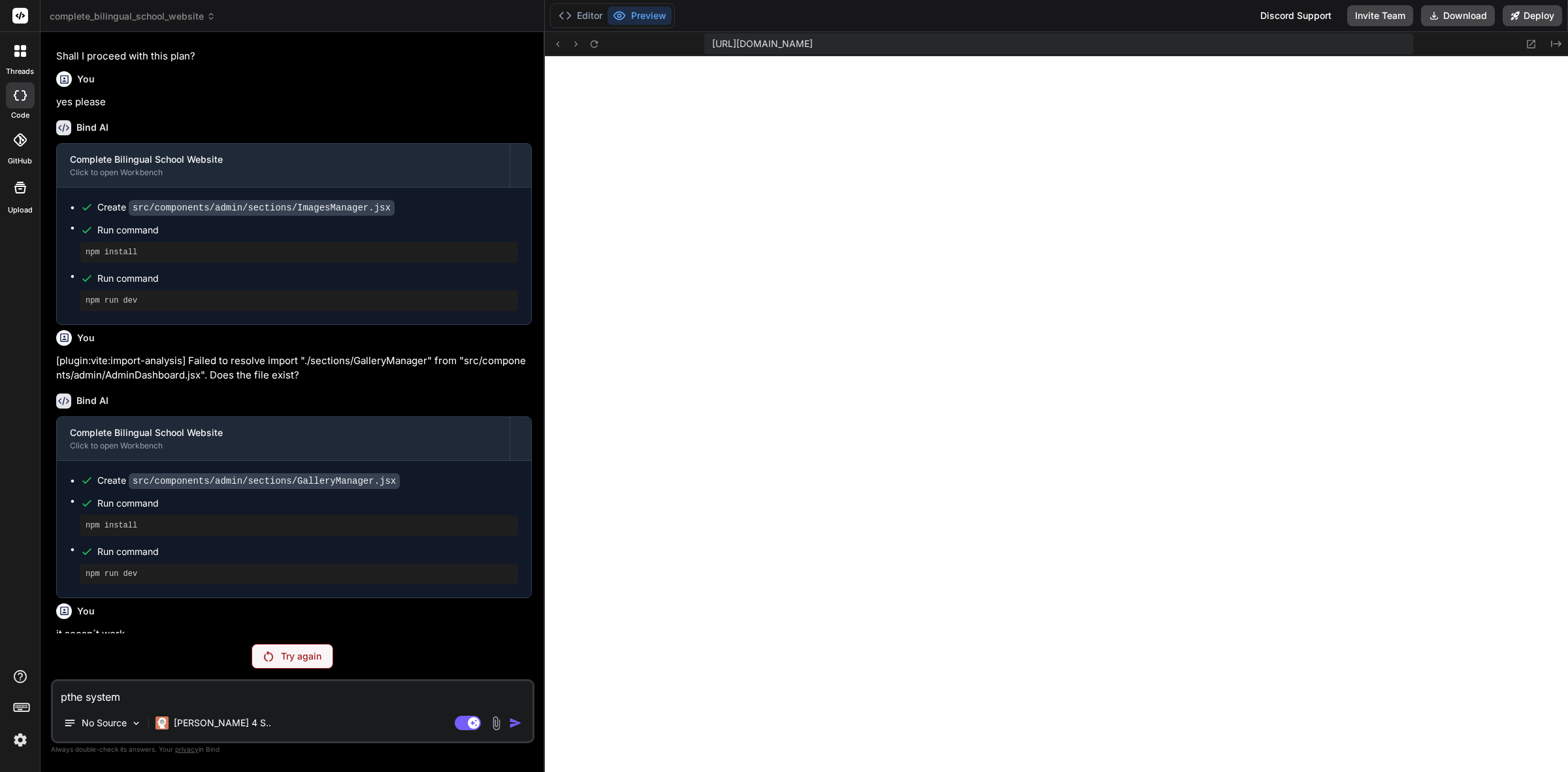
type textarea "pthe system"
type textarea "x"
type textarea "pthe system i"
type textarea "x"
type textarea "pthe system is"
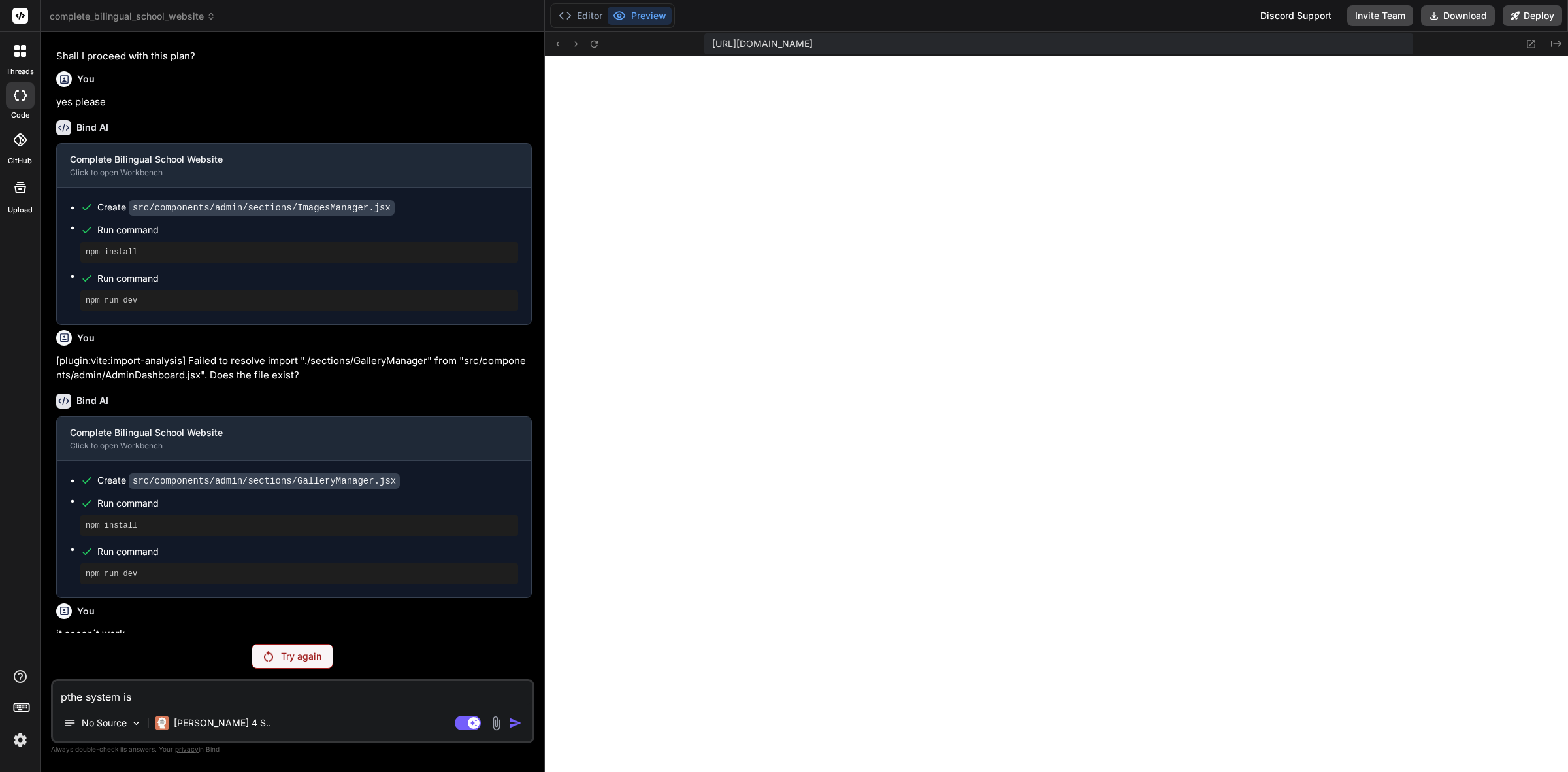
type textarea "x"
type textarea "pthe system is"
type textarea "x"
type textarea "pthe system is n"
type textarea "x"
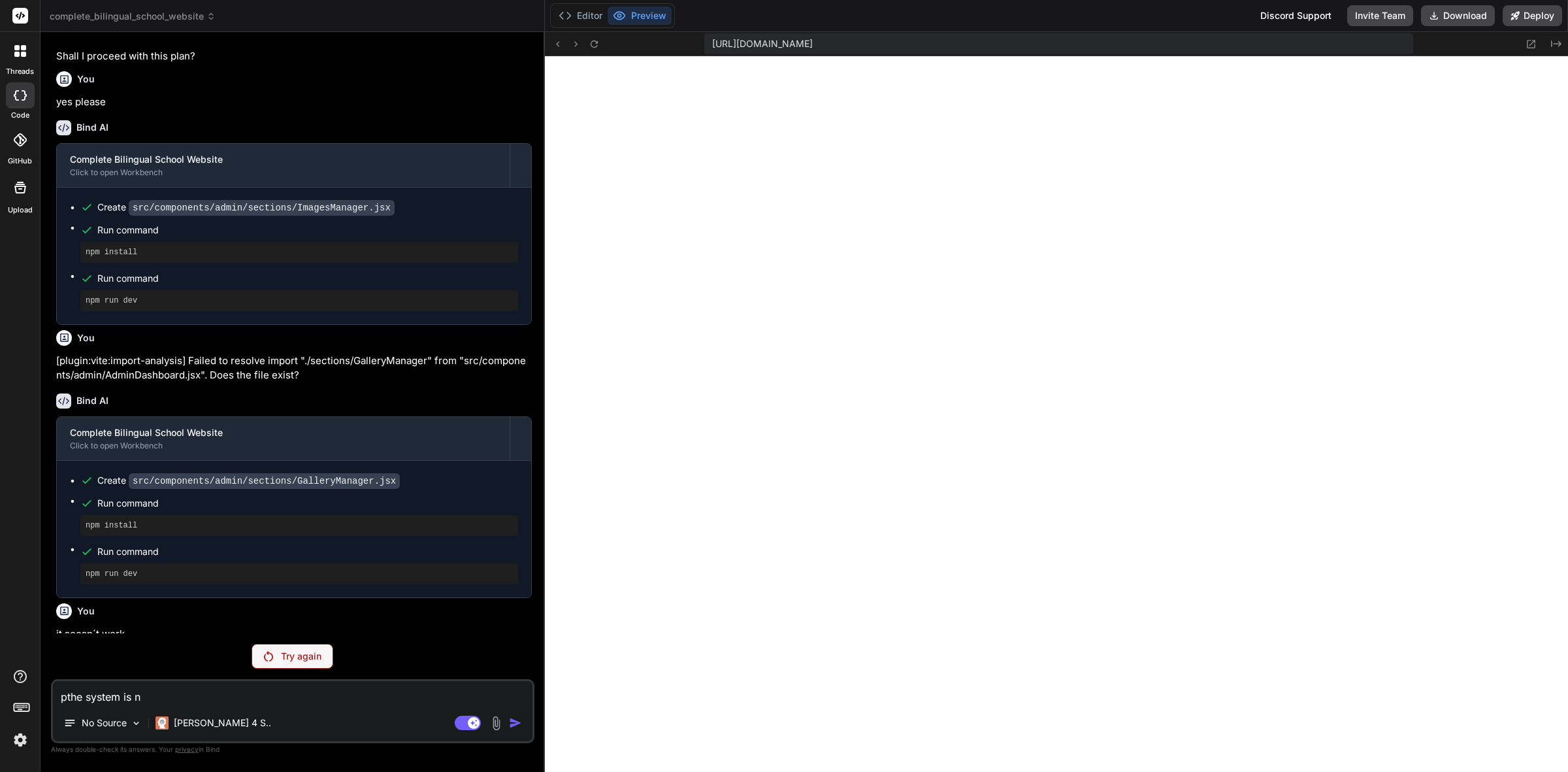
type textarea "pthe system is no"
type textarea "x"
type textarea "pthe system is not"
type textarea "x"
type textarea "pthe system is not"
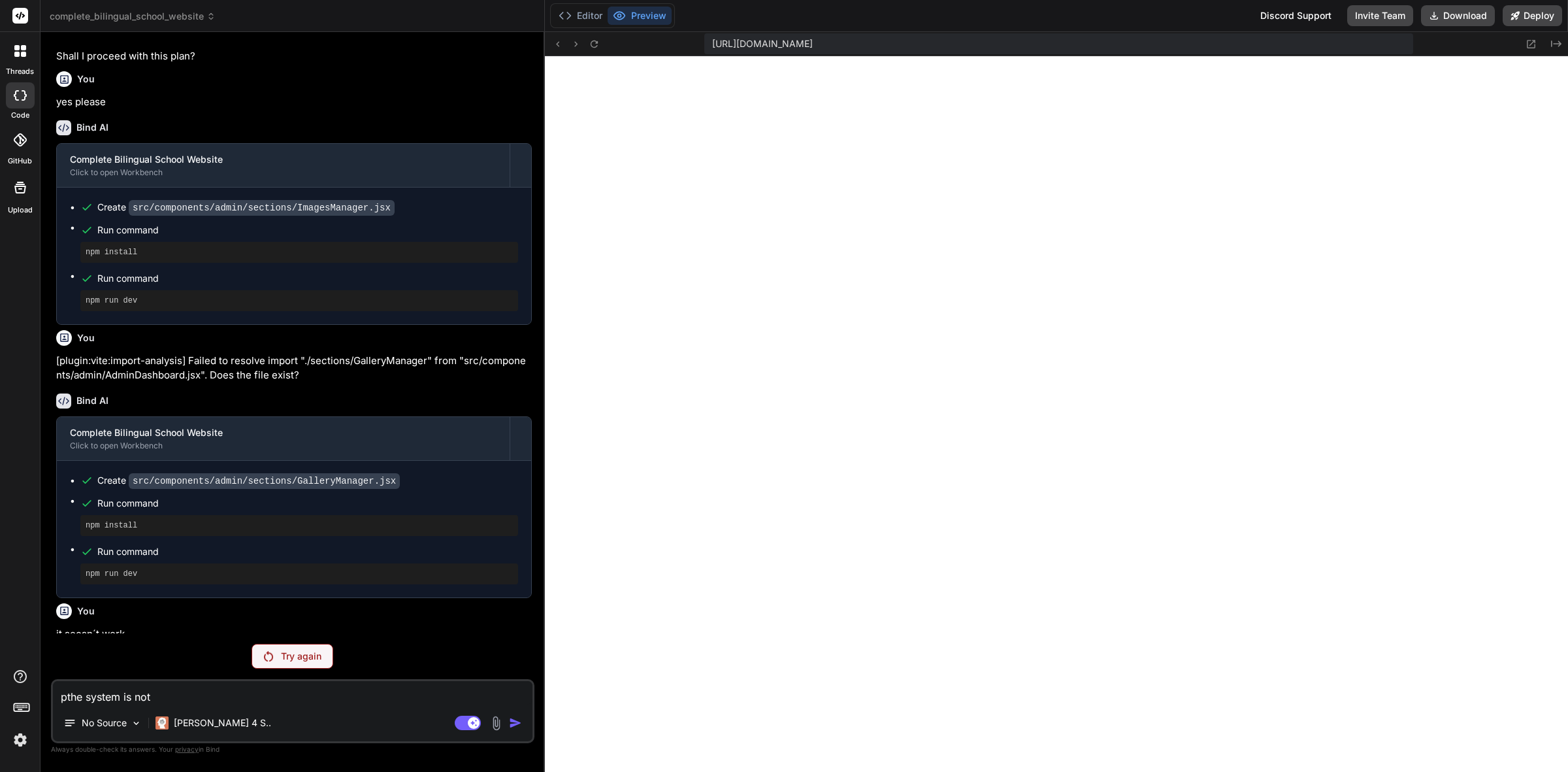
type textarea "x"
type textarea "pthe system is not w"
type textarea "x"
type textarea "pthe system is not wo"
type textarea "x"
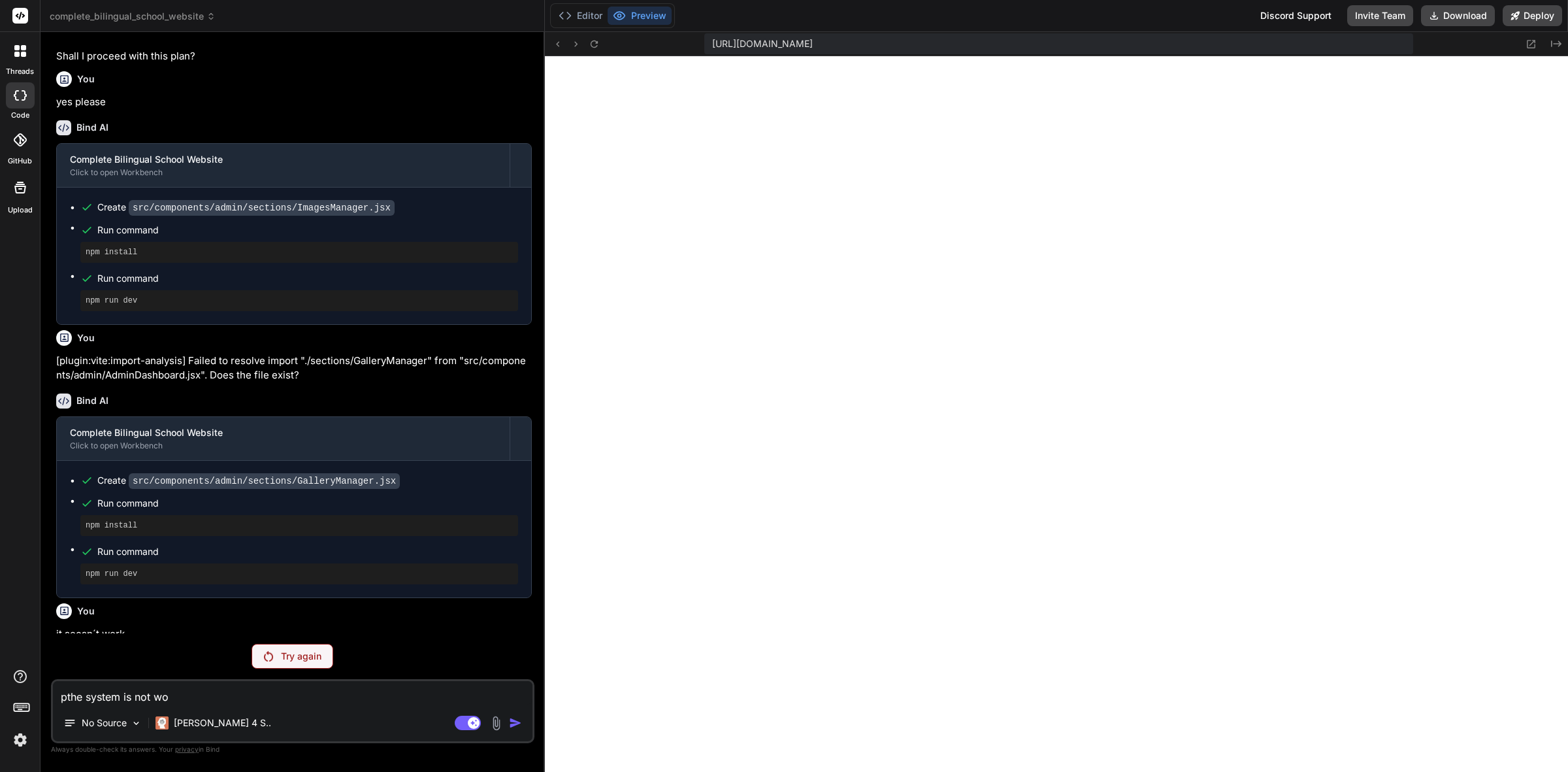
type textarea "pthe system is not wor"
type textarea "x"
type textarea "pthe system is not work"
type textarea "x"
type textarea "pthe system is not worki"
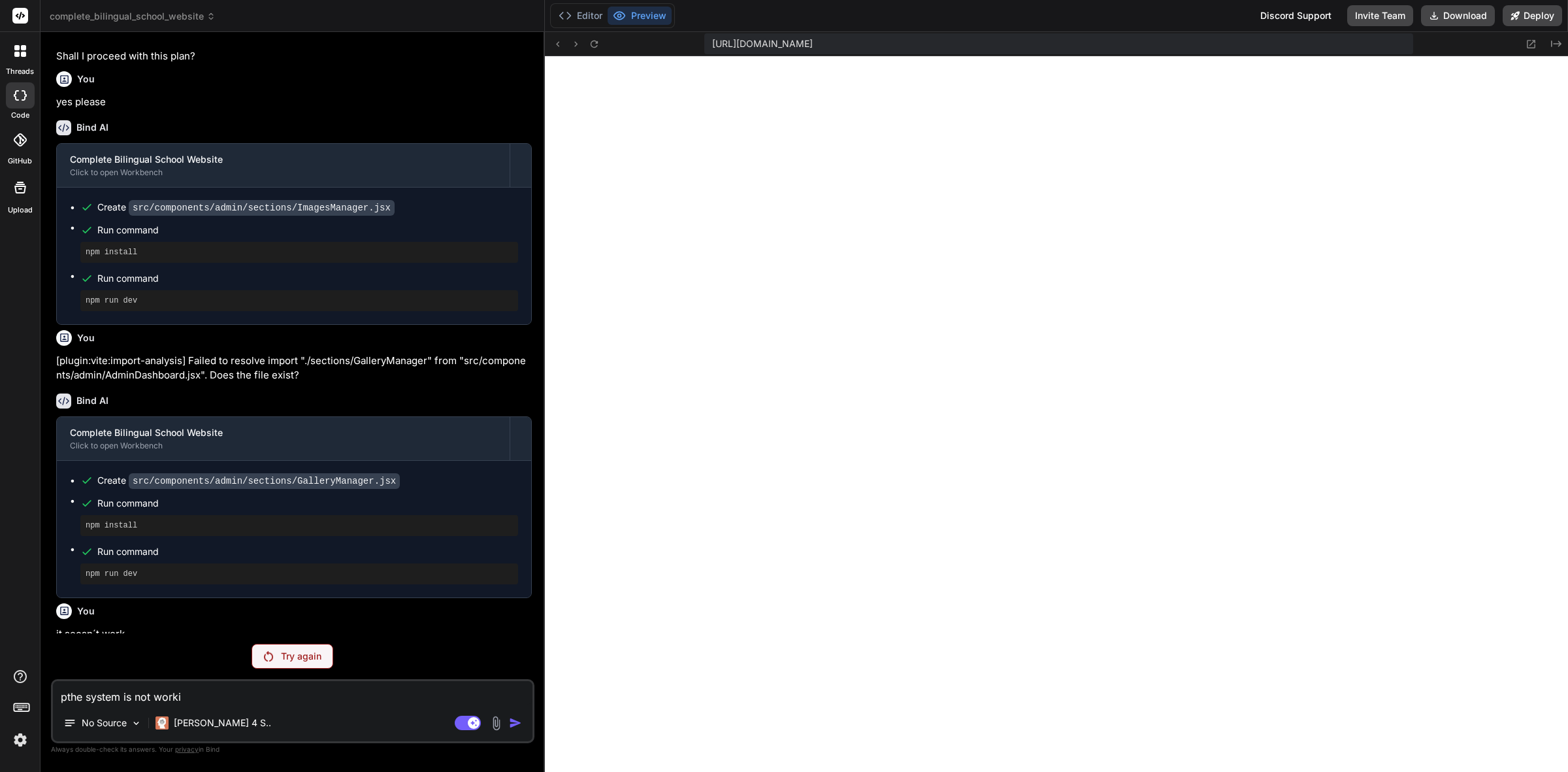
type textarea "x"
type textarea "pthe system is not workin"
type textarea "x"
type textarea "pthe system is not working"
type textarea "x"
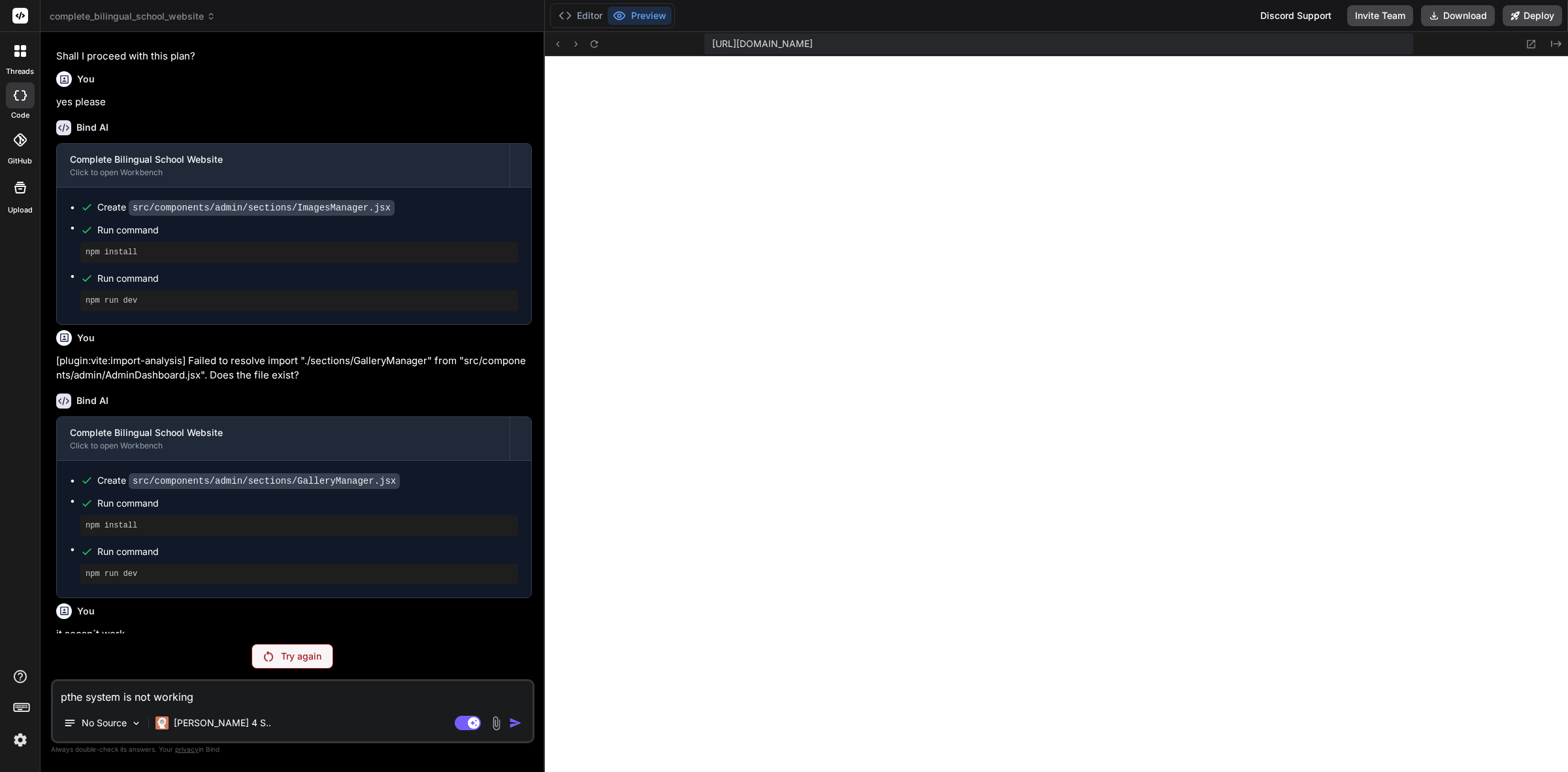
type textarea "pthe system is not working"
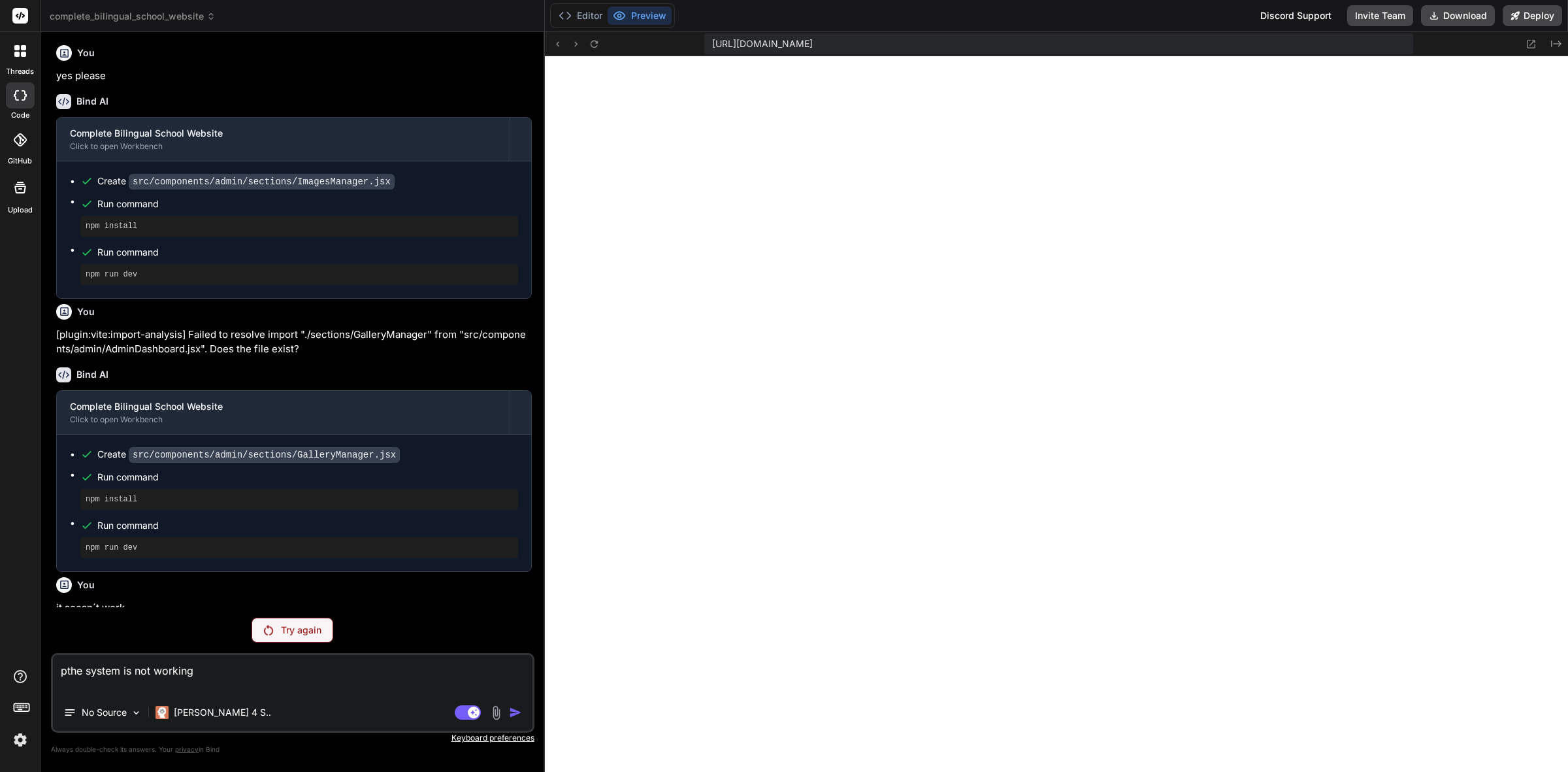
click at [61, 553] on textarea "pthe system is not working" at bounding box center [293, 675] width 480 height 40
click at [67, 553] on textarea "pthe system is not working" at bounding box center [293, 675] width 480 height 40
type textarea "x"
type textarea "the system is not working"
click at [132, 553] on img at bounding box center [136, 713] width 11 height 11
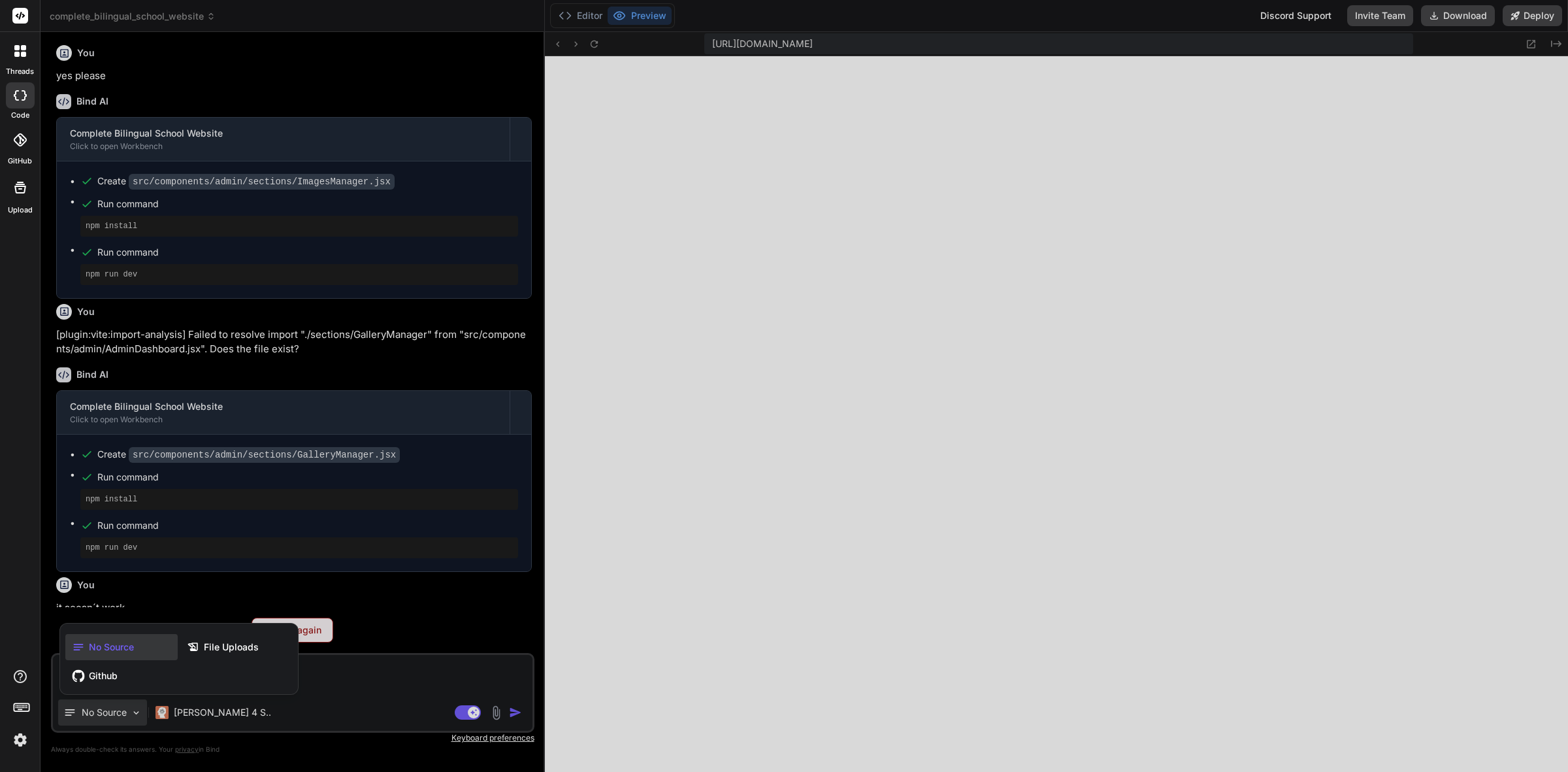
click at [126, 553] on div at bounding box center [784, 386] width 1568 height 772
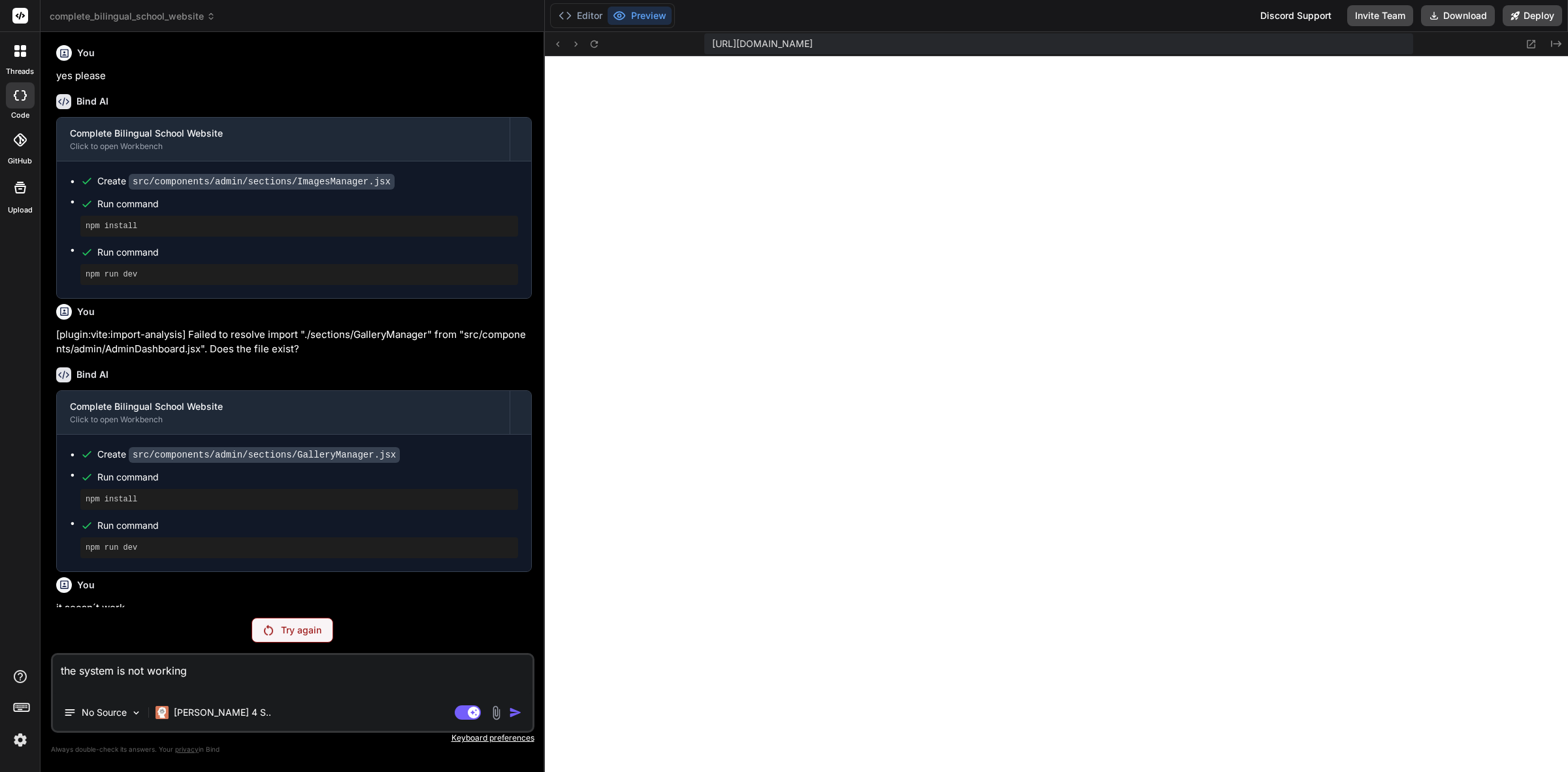
click at [504, 553] on div "No Source Claude 4 S.." at bounding box center [293, 715] width 480 height 31
click at [227, 553] on div "You please Bind AI Complete Bilingual School Website Click to open Workbench Cr…" at bounding box center [292, 406] width 483 height 729
click at [264, 553] on img at bounding box center [268, 630] width 9 height 10
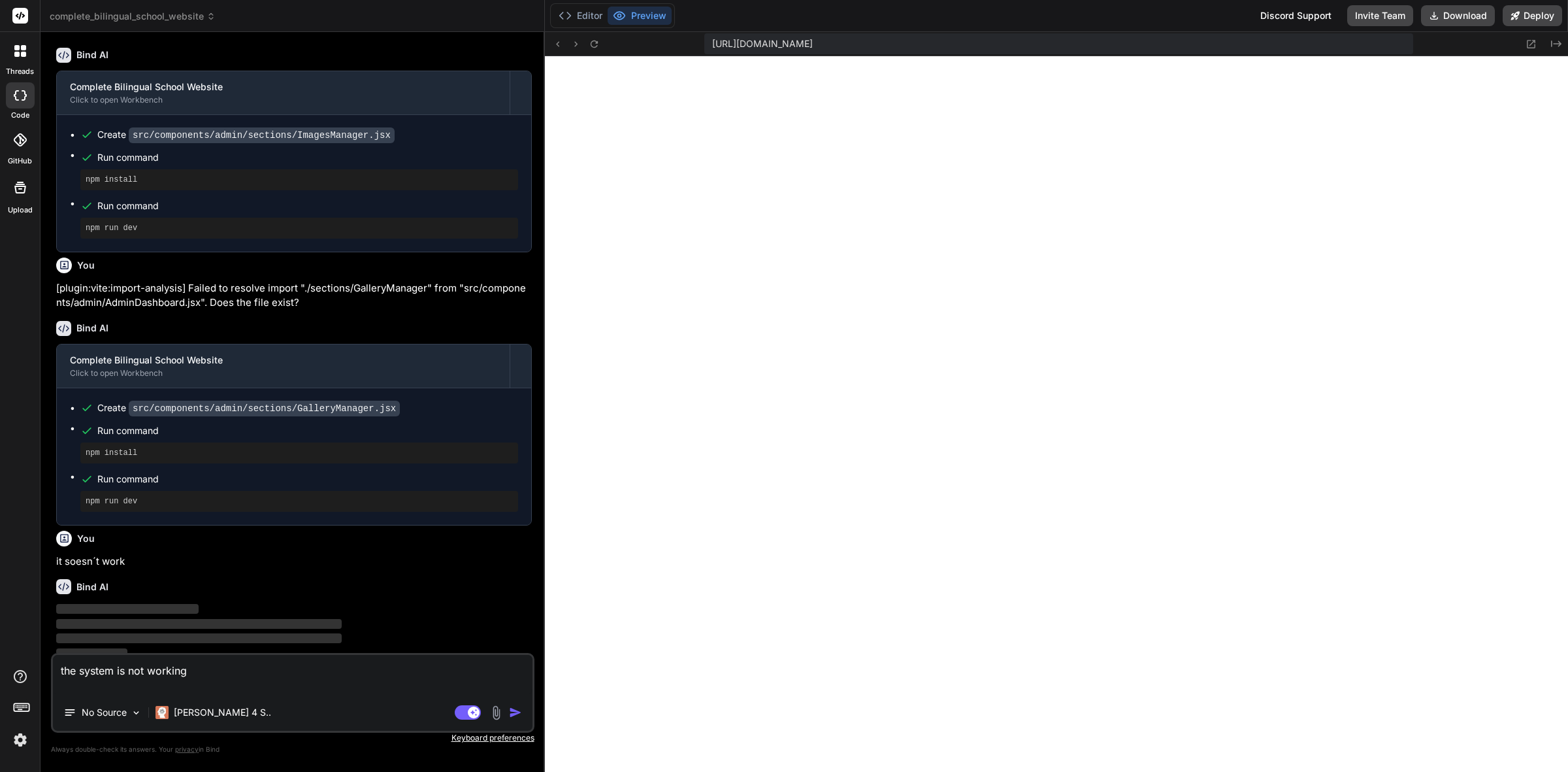
click at [507, 553] on div "Agent Mode. When this toggle is activated, AI automatically makes decisions, re…" at bounding box center [489, 713] width 75 height 15
type textarea "x"
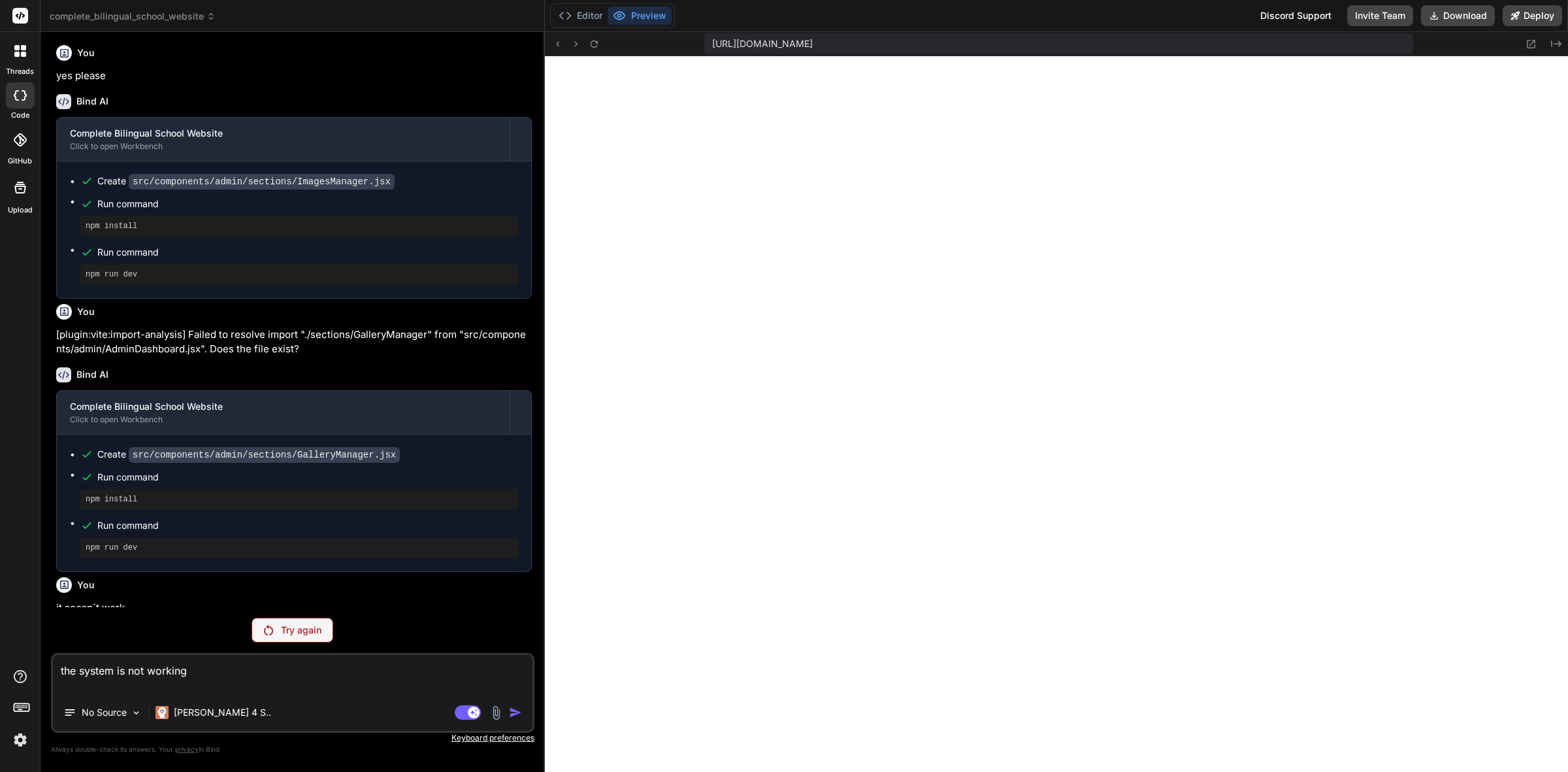
click at [925, 14] on div "Discord Support" at bounding box center [1295, 15] width 87 height 21
